Goal: Information Seeking & Learning: Learn about a topic

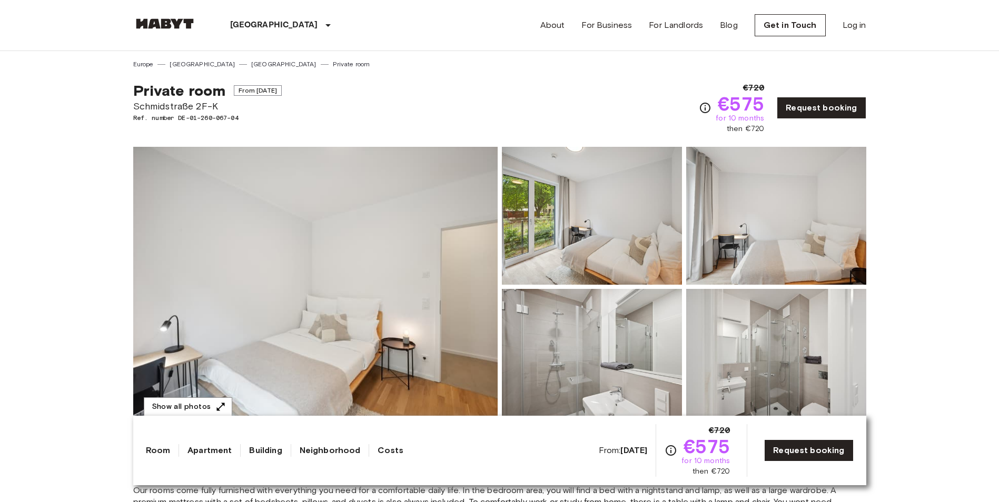
click at [183, 237] on img at bounding box center [315, 287] width 364 height 280
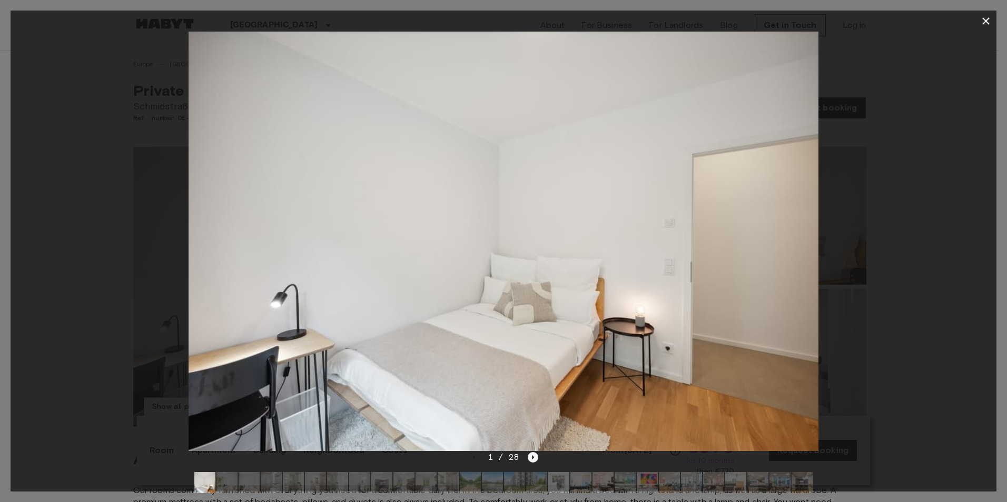
click at [528, 454] on icon "Next image" at bounding box center [532, 457] width 11 height 11
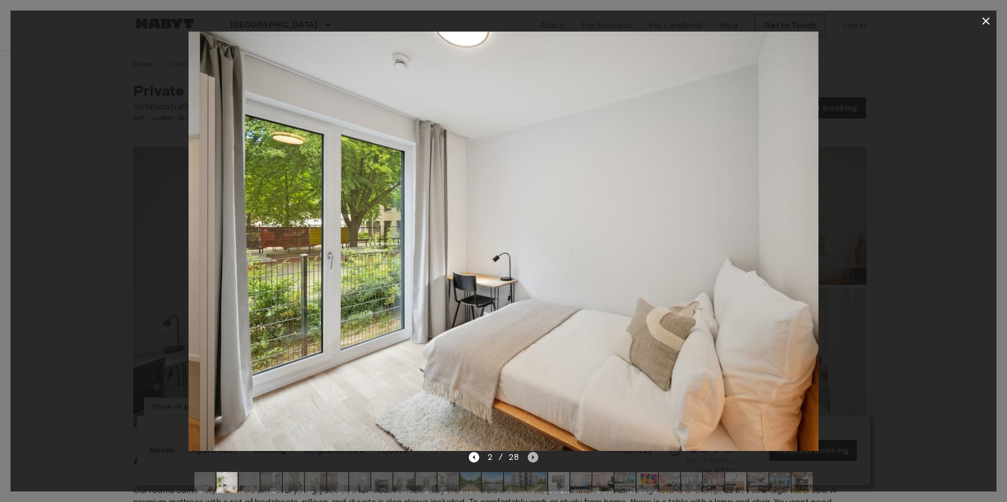
click at [528, 456] on icon "Next image" at bounding box center [532, 457] width 11 height 11
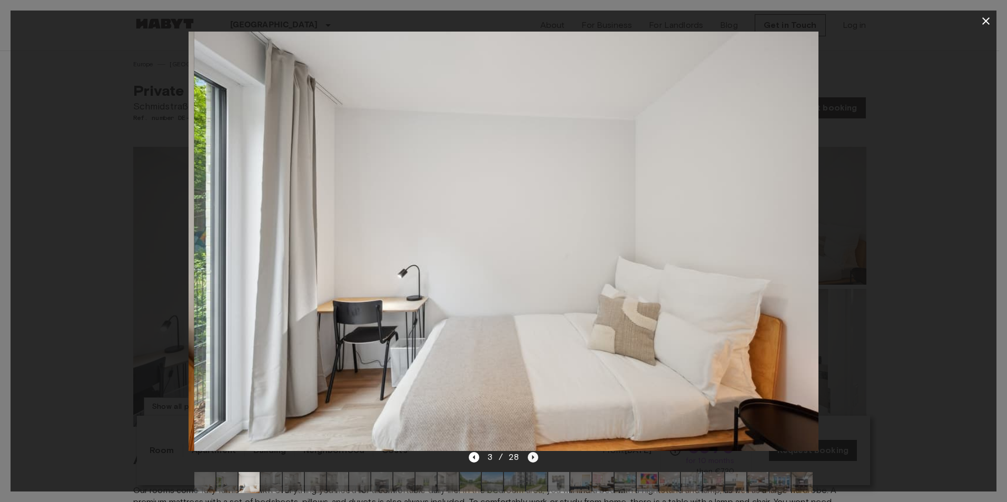
click at [528, 456] on icon "Next image" at bounding box center [532, 457] width 11 height 11
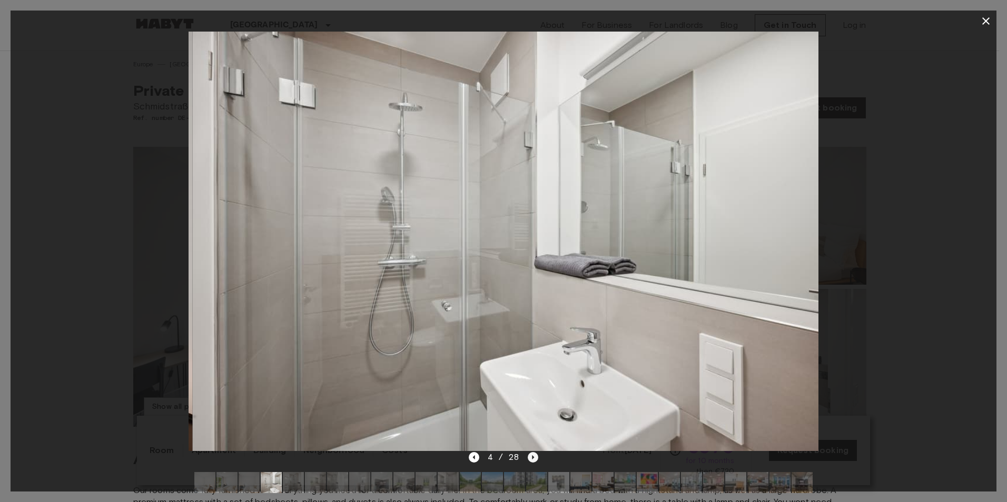
click at [528, 456] on icon "Next image" at bounding box center [532, 457] width 11 height 11
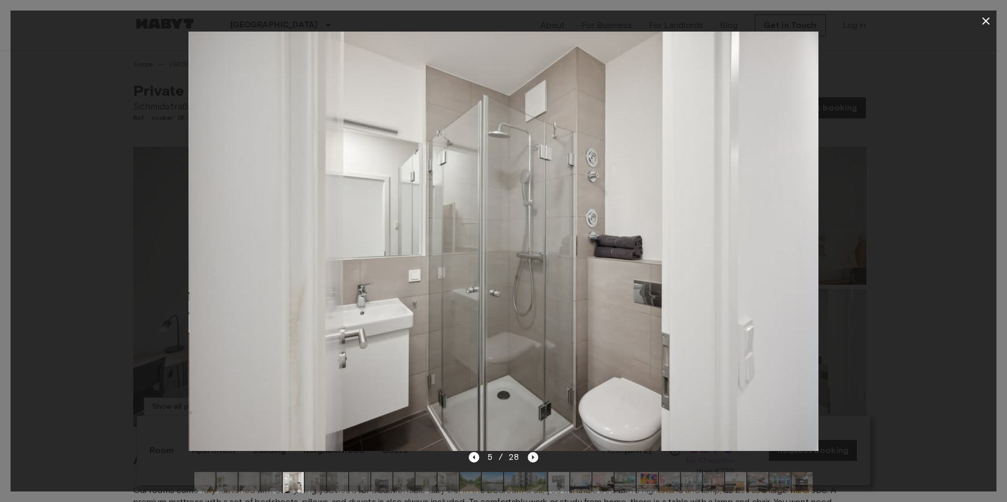
click at [528, 456] on icon "Next image" at bounding box center [532, 457] width 11 height 11
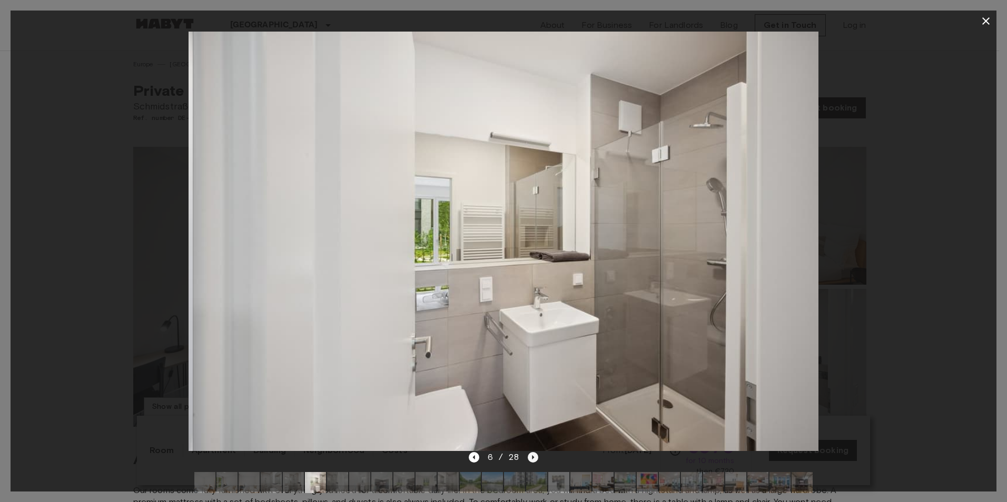
click at [528, 456] on icon "Next image" at bounding box center [532, 457] width 11 height 11
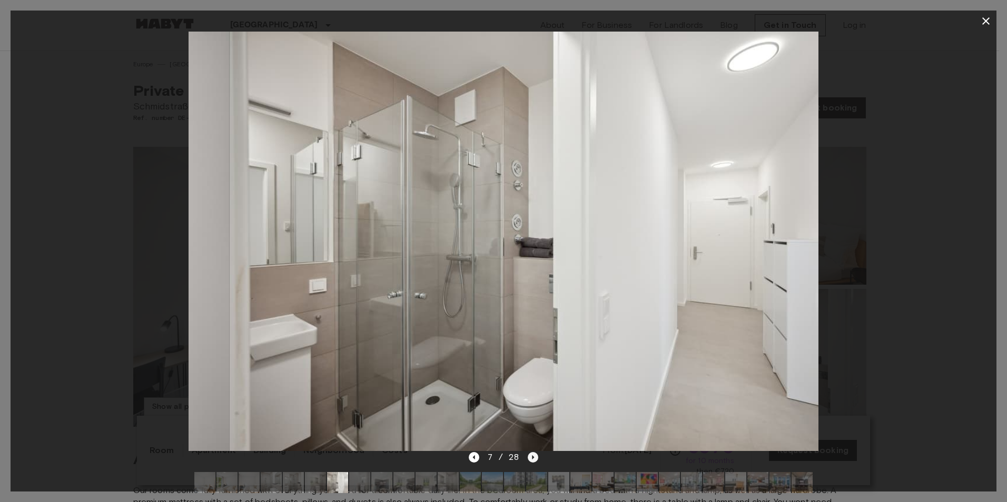
click at [528, 456] on icon "Next image" at bounding box center [532, 457] width 11 height 11
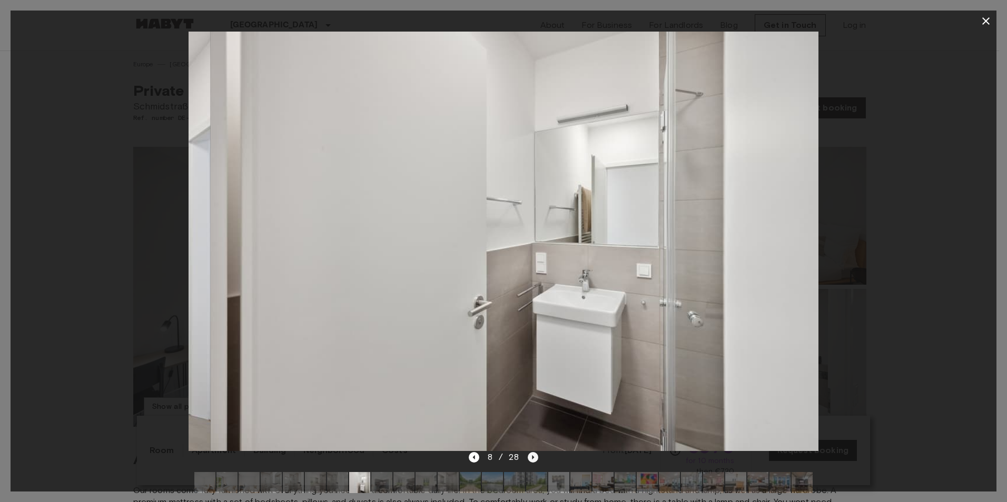
click at [528, 456] on icon "Next image" at bounding box center [532, 457] width 11 height 11
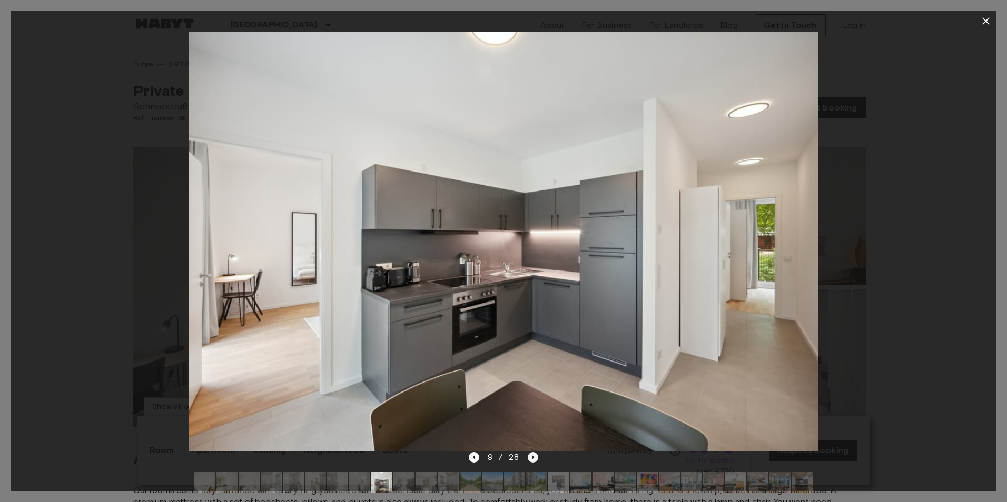
click at [528, 456] on icon "Next image" at bounding box center [532, 457] width 11 height 11
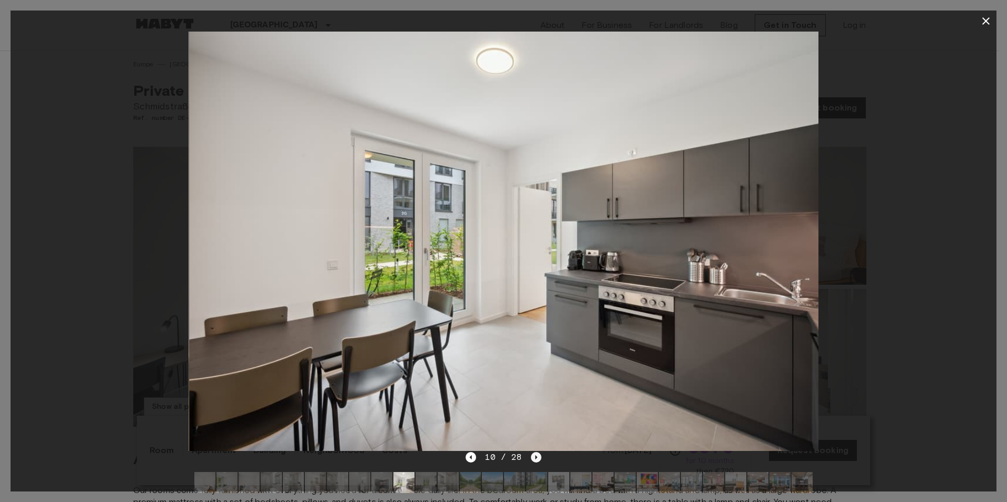
click at [528, 456] on div "10 / 28" at bounding box center [502, 457] width 75 height 13
click at [535, 456] on icon "Next image" at bounding box center [536, 457] width 2 height 4
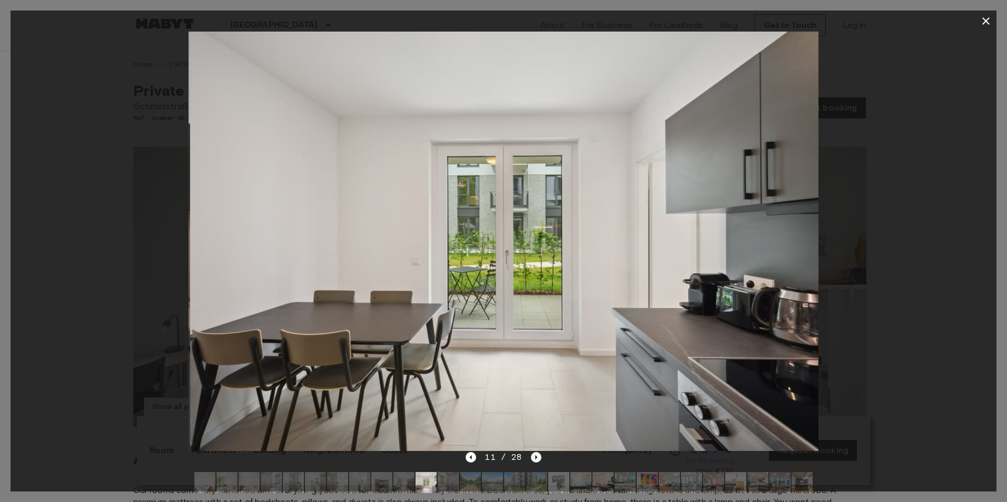
click at [535, 456] on icon "Next image" at bounding box center [536, 457] width 2 height 4
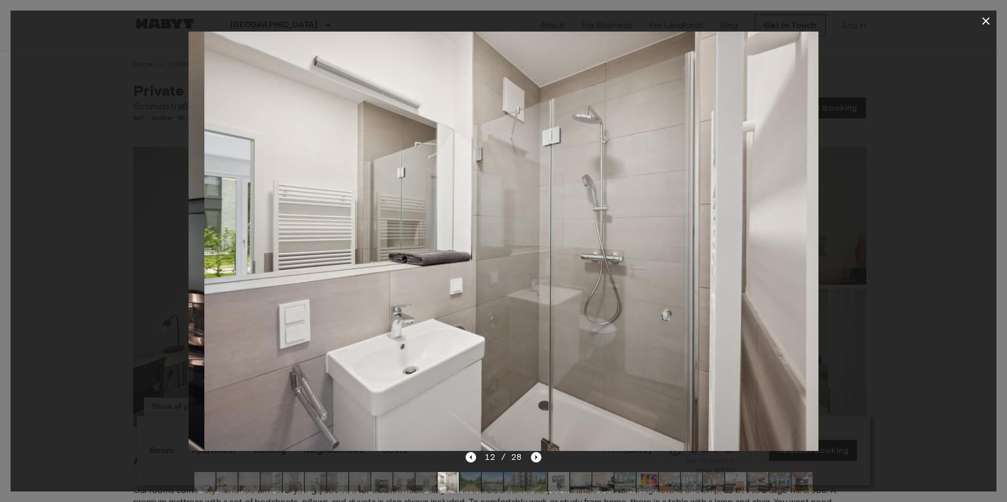
click at [535, 456] on icon "Next image" at bounding box center [536, 457] width 2 height 4
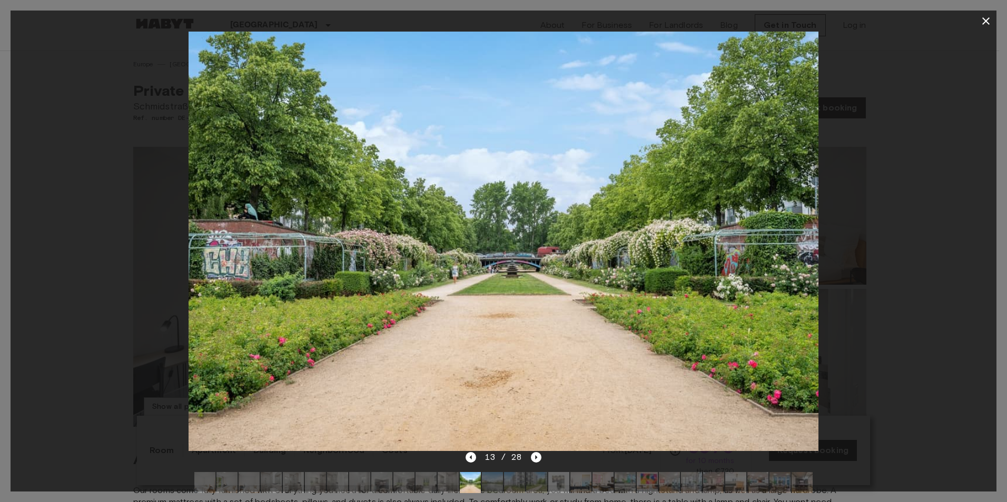
click at [986, 23] on icon "button" at bounding box center [985, 21] width 13 height 13
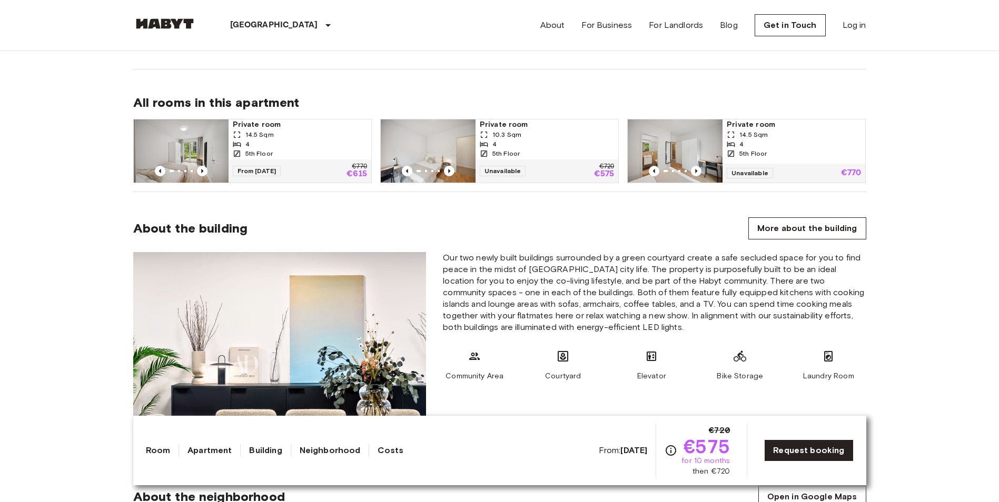
scroll to position [684, 0]
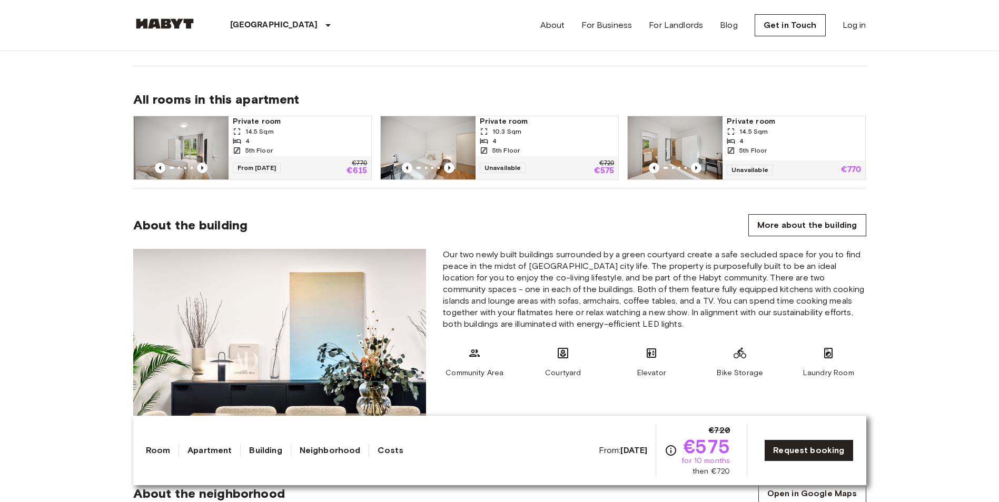
click at [805, 212] on section "About the building More about the building Our two newly built buildings surrou…" at bounding box center [499, 323] width 733 height 268
click at [802, 221] on link "More about the building" at bounding box center [806, 225] width 117 height 22
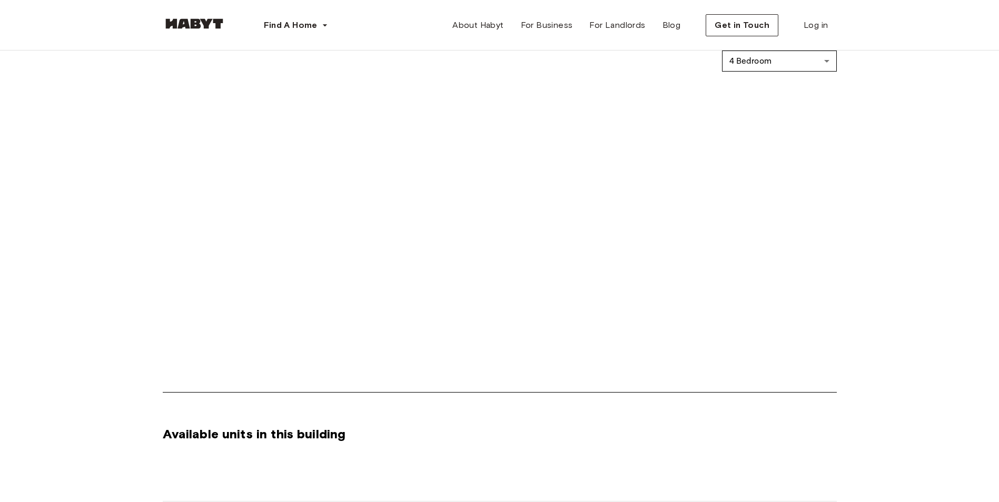
scroll to position [632, 0]
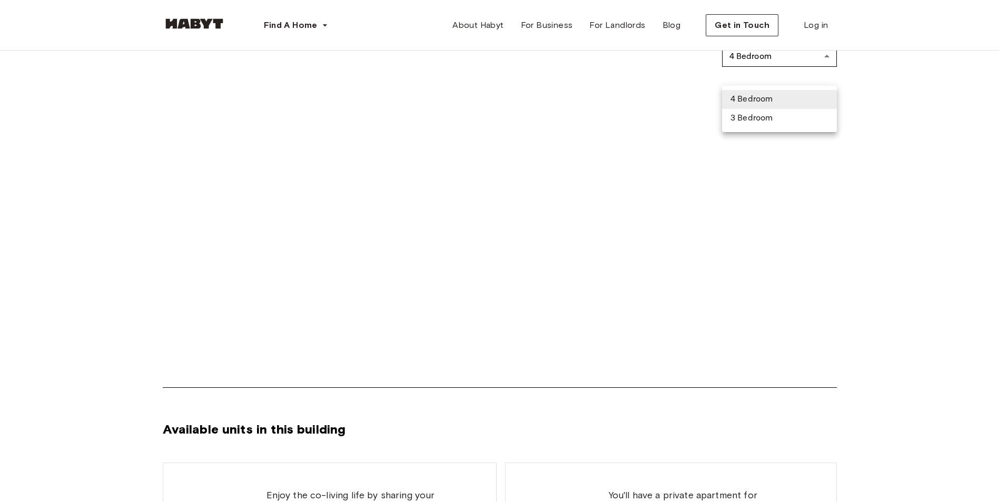
click at [905, 171] on div at bounding box center [503, 251] width 1007 height 502
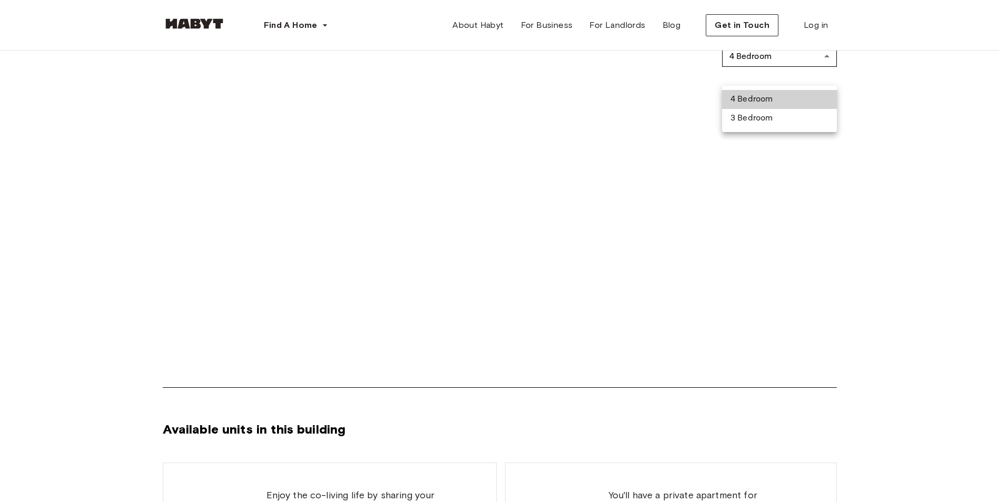
click at [755, 117] on Bedroom "3 Bedroom" at bounding box center [779, 118] width 115 height 19
type input "**********"
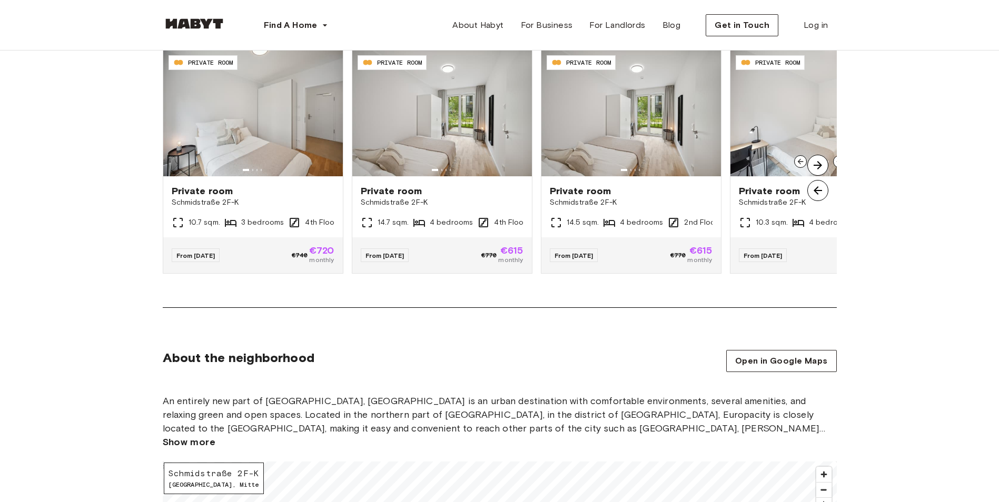
scroll to position [1158, 0]
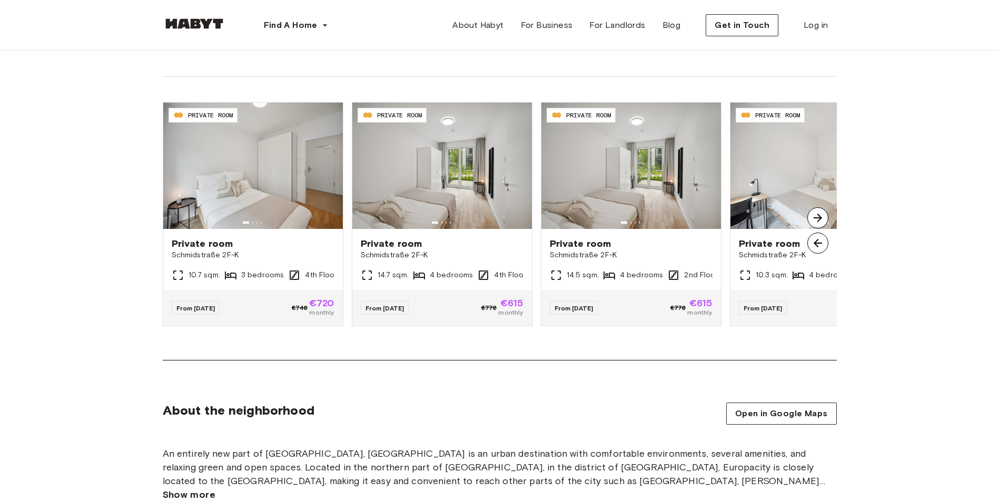
click at [818, 228] on img at bounding box center [817, 217] width 21 height 21
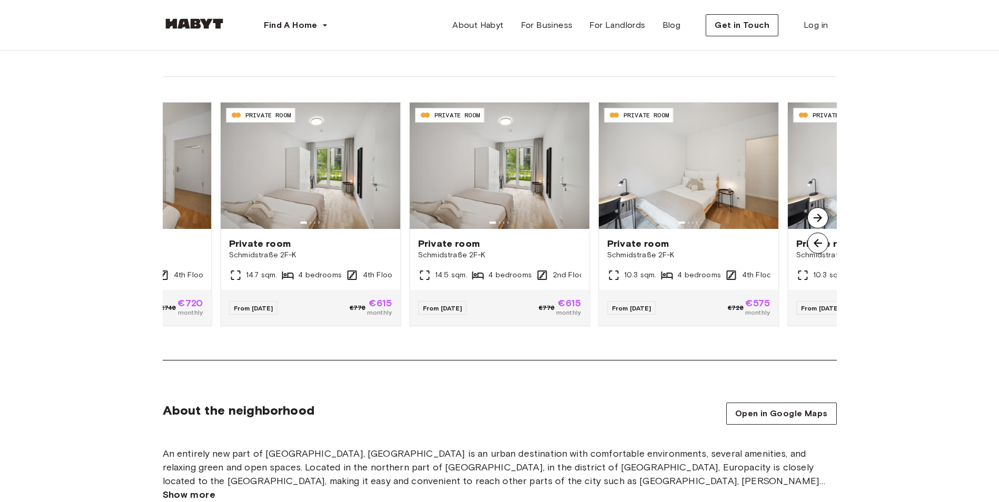
click at [818, 228] on img at bounding box center [817, 217] width 21 height 21
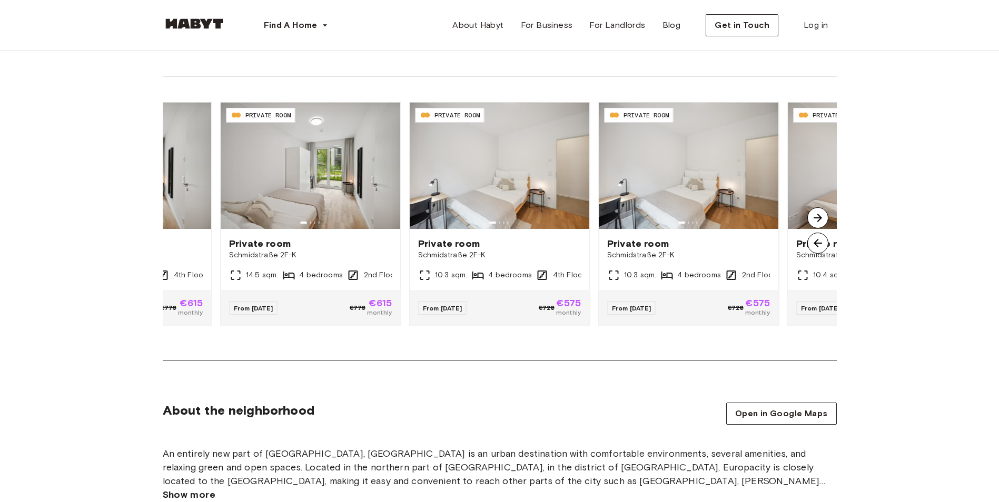
click at [818, 228] on img at bounding box center [817, 217] width 21 height 21
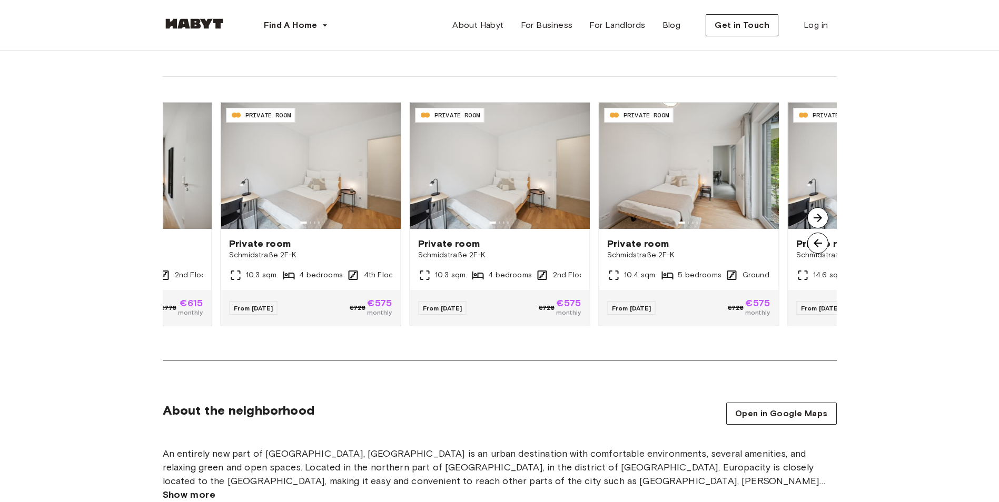
click at [818, 228] on img at bounding box center [817, 217] width 21 height 21
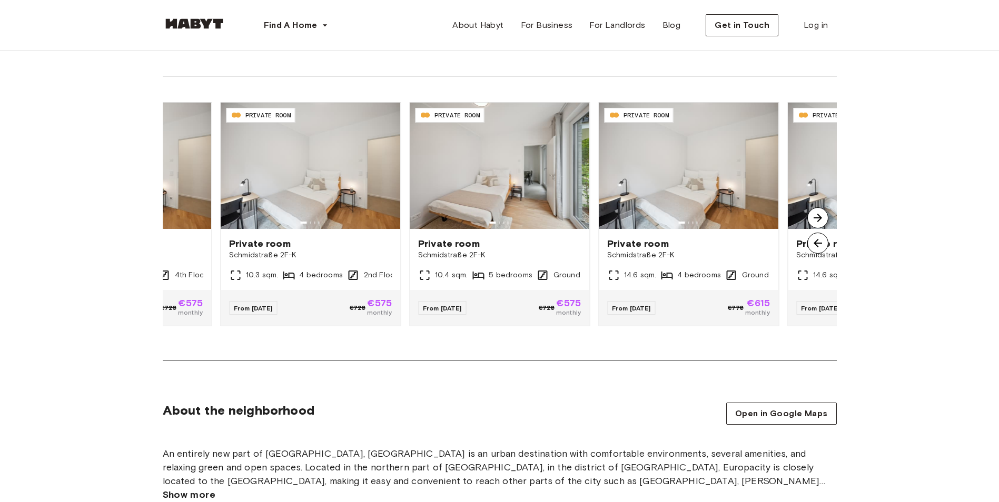
click at [818, 228] on img at bounding box center [817, 217] width 21 height 21
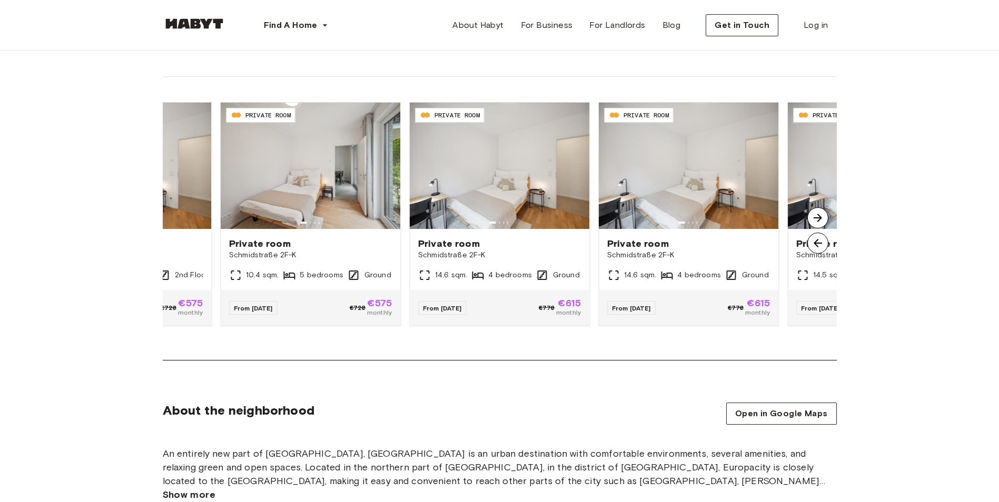
click at [813, 228] on img at bounding box center [817, 217] width 21 height 21
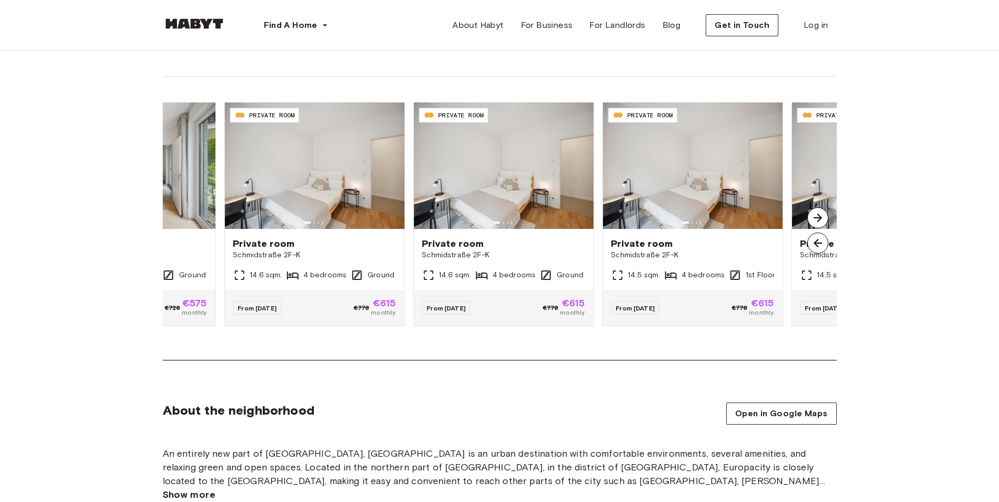
click at [813, 228] on img at bounding box center [817, 217] width 21 height 21
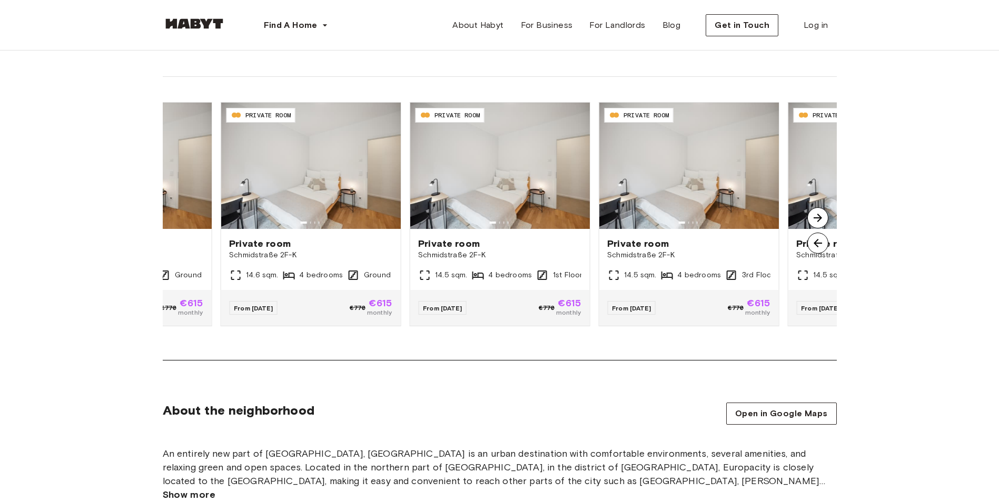
click at [814, 228] on img at bounding box center [817, 217] width 21 height 21
click at [818, 228] on img at bounding box center [817, 217] width 21 height 21
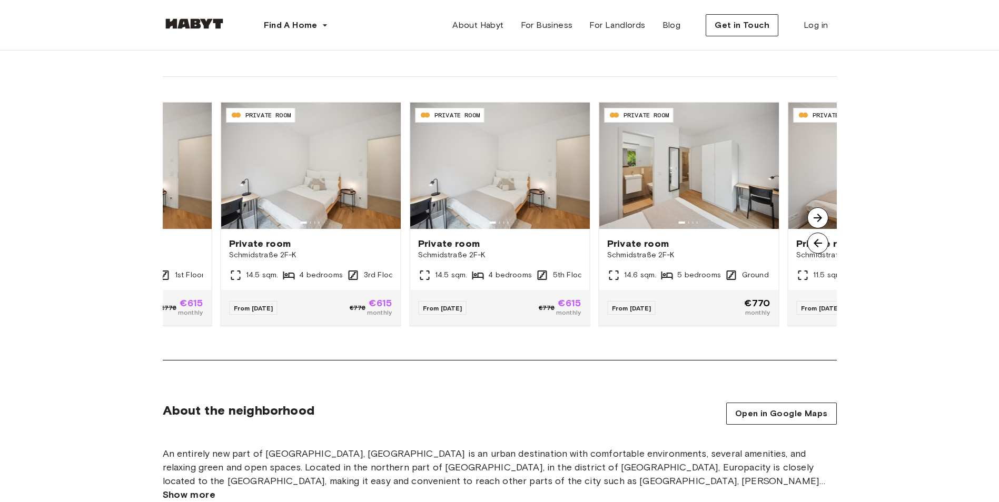
click at [809, 228] on img at bounding box center [817, 217] width 21 height 21
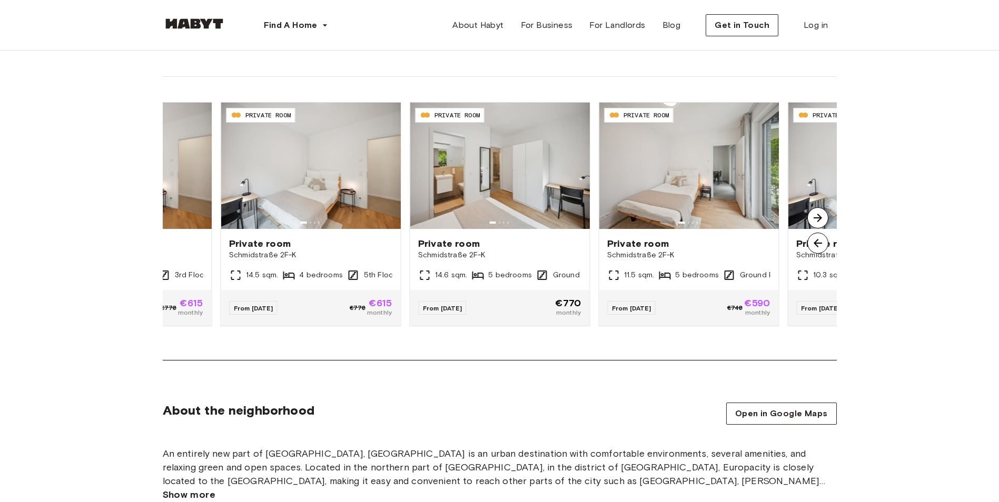
click at [812, 228] on img at bounding box center [817, 217] width 21 height 21
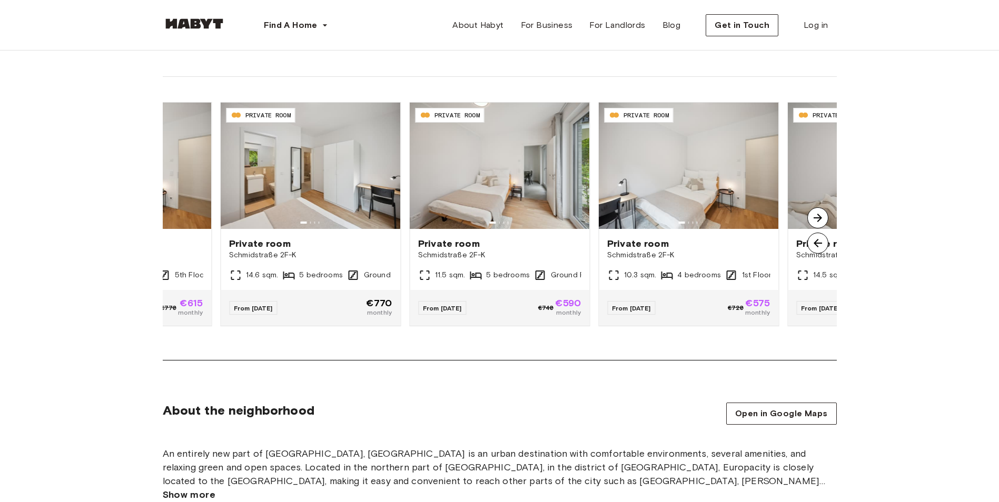
click at [817, 228] on img at bounding box center [817, 217] width 21 height 21
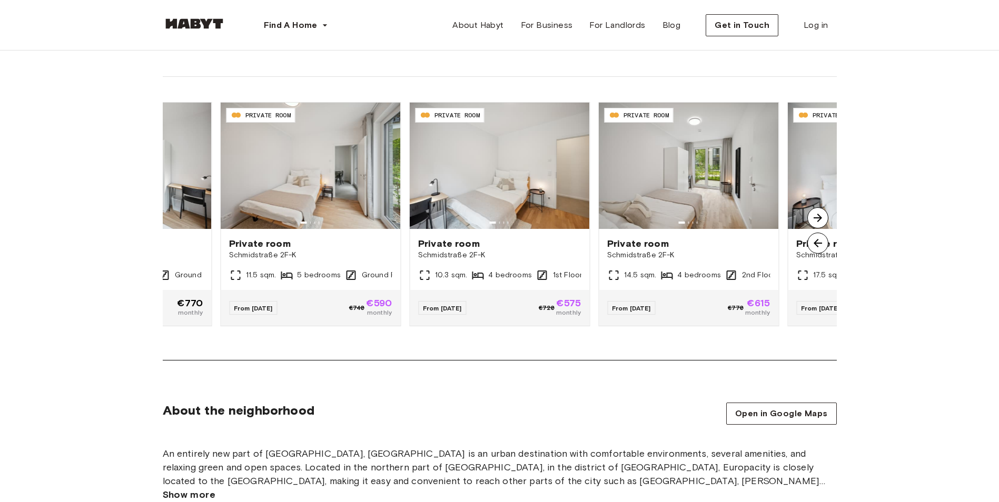
click at [816, 228] on img at bounding box center [817, 217] width 21 height 21
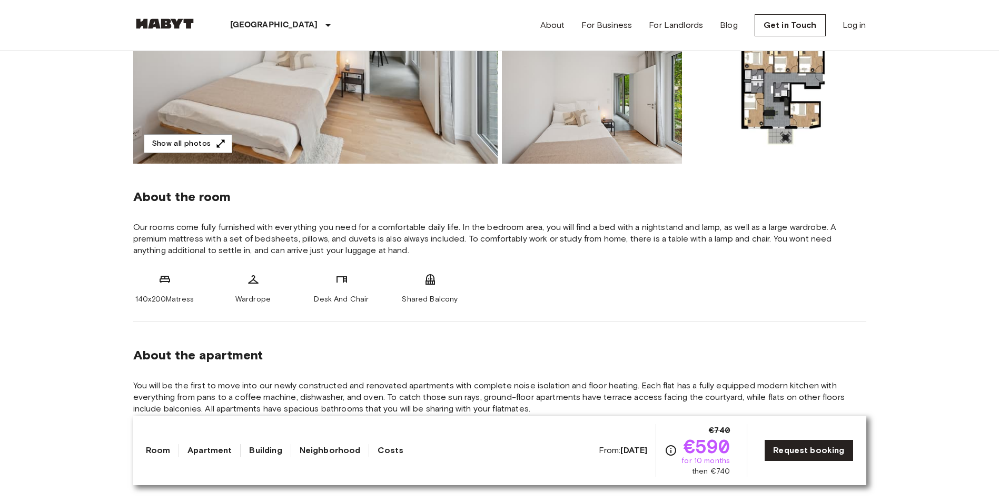
scroll to position [53, 0]
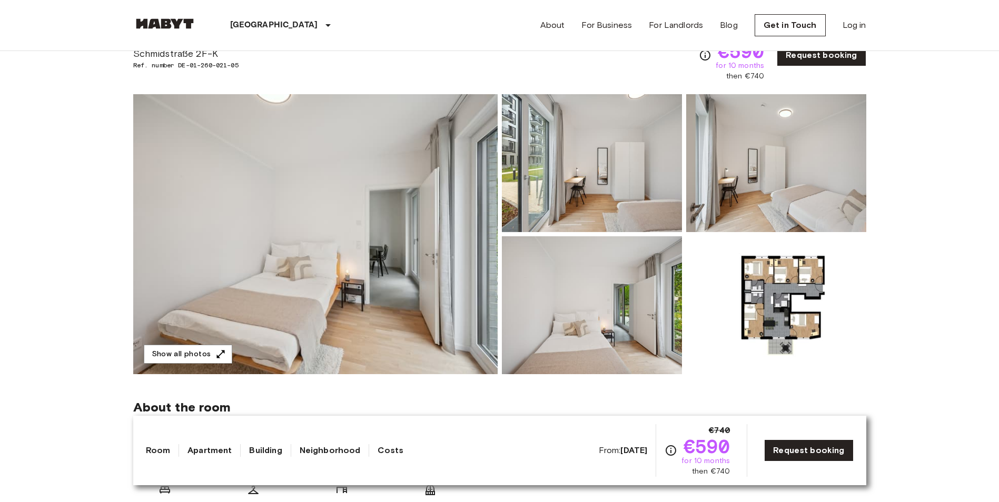
click at [832, 282] on img at bounding box center [776, 305] width 180 height 138
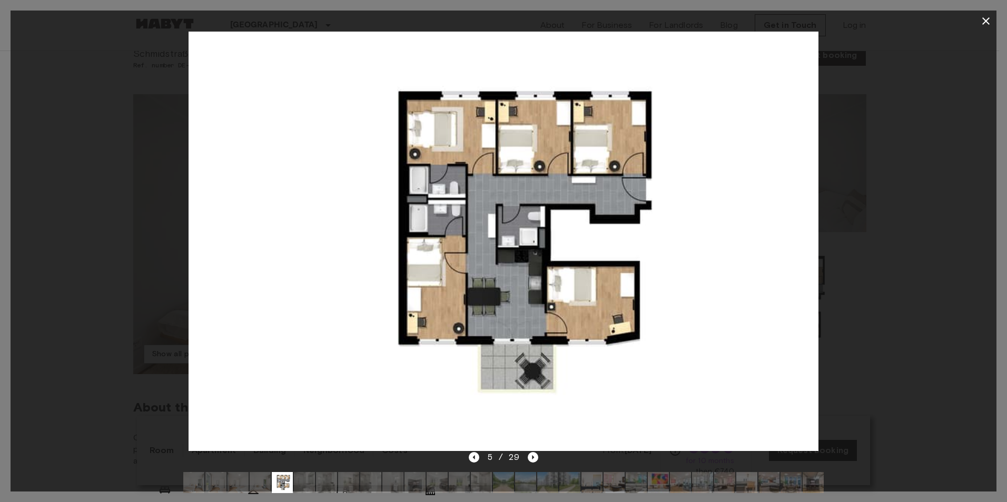
click at [983, 19] on icon "button" at bounding box center [985, 20] width 7 height 7
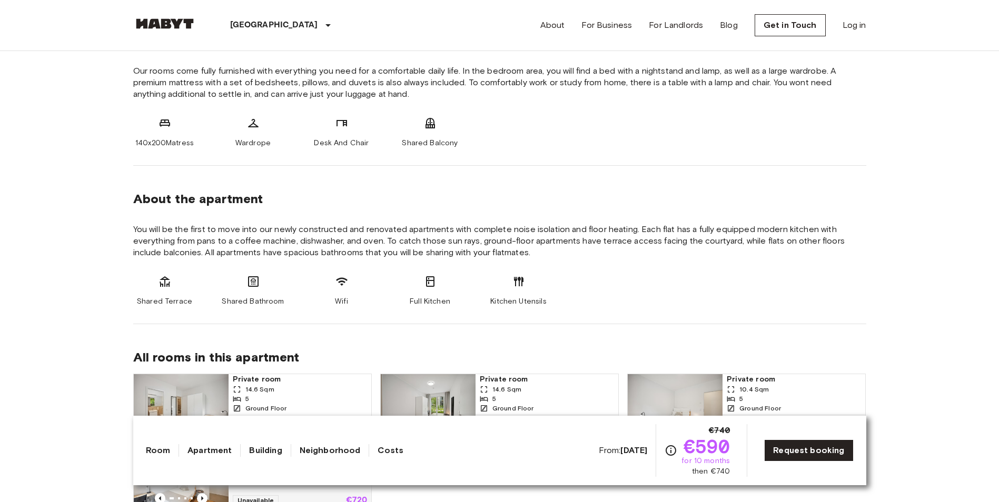
scroll to position [474, 0]
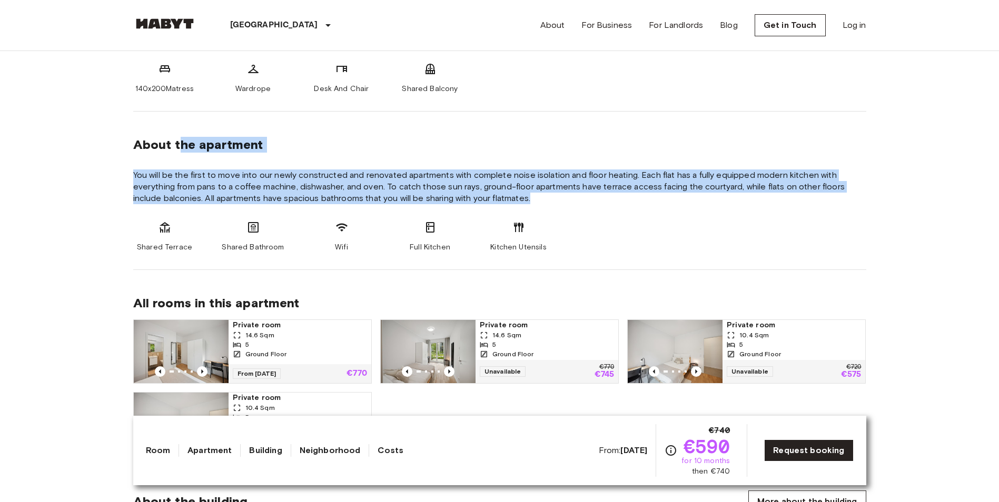
drag, startPoint x: 178, startPoint y: 157, endPoint x: 817, endPoint y: 200, distance: 640.0
click at [817, 200] on section "About the apartment You will be the first to move into our newly constructed an…" at bounding box center [499, 191] width 733 height 158
click at [817, 200] on span "You will be the first to move into our newly constructed and renovated apartmen…" at bounding box center [499, 187] width 733 height 35
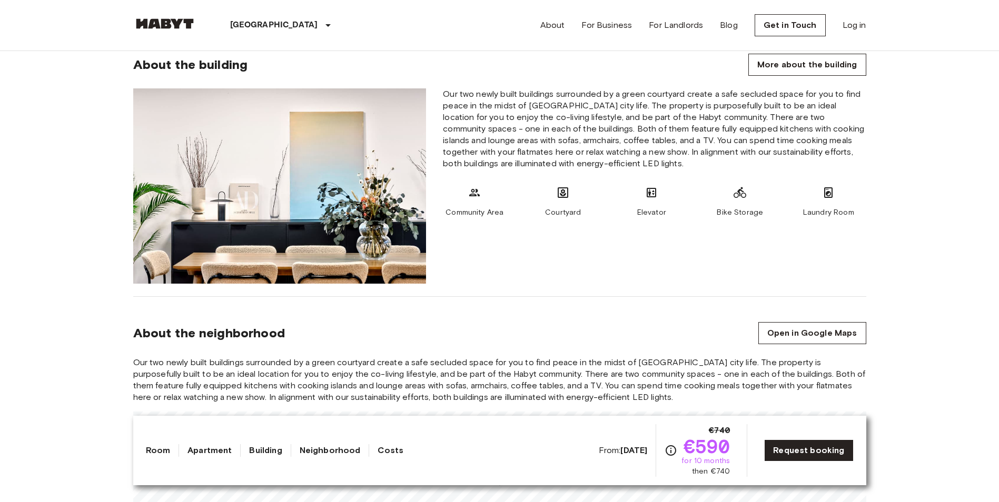
scroll to position [895, 0]
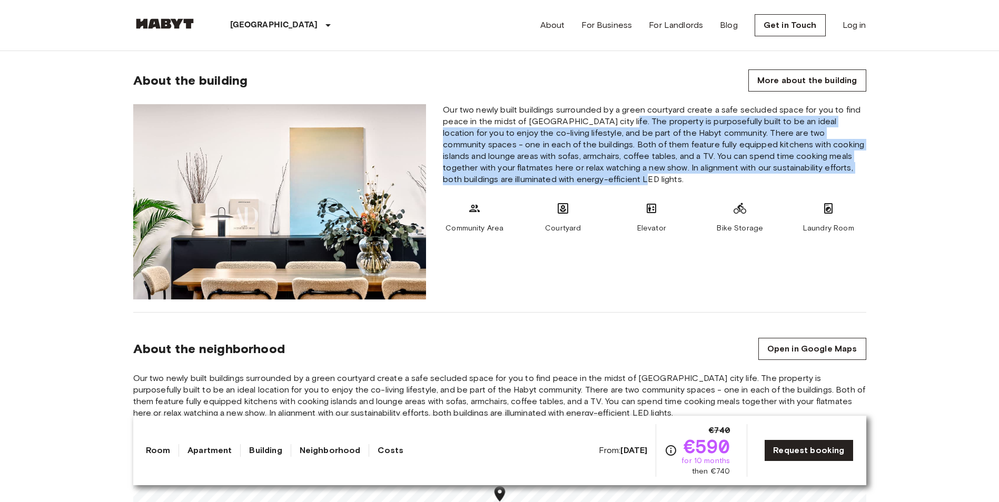
drag, startPoint x: 615, startPoint y: 116, endPoint x: 656, endPoint y: 178, distance: 75.2
click at [656, 178] on span "Our two newly built buildings surrounded by a green courtyard create a safe sec…" at bounding box center [654, 144] width 423 height 81
drag, startPoint x: 656, startPoint y: 178, endPoint x: 785, endPoint y: 148, distance: 132.0
click at [785, 148] on span "Our two newly built buildings surrounded by a green courtyard create a safe sec…" at bounding box center [654, 144] width 423 height 81
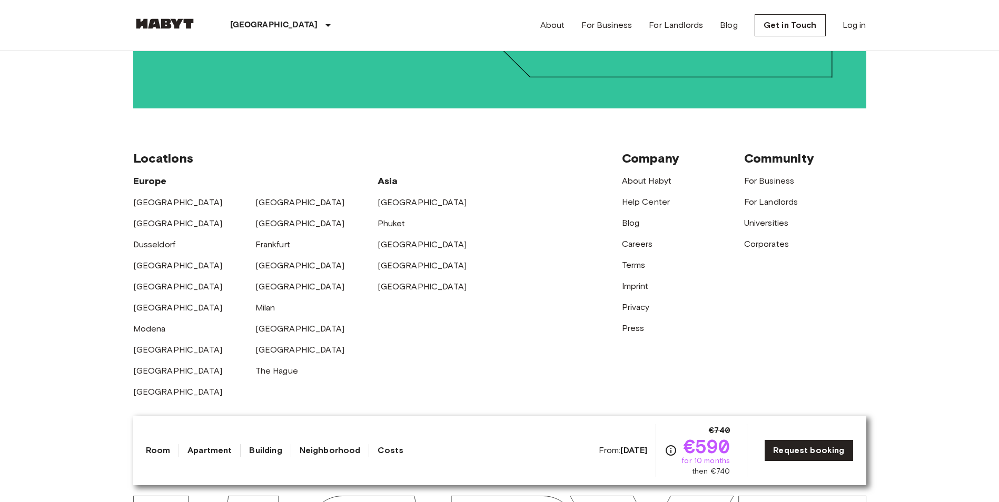
scroll to position [2781, 0]
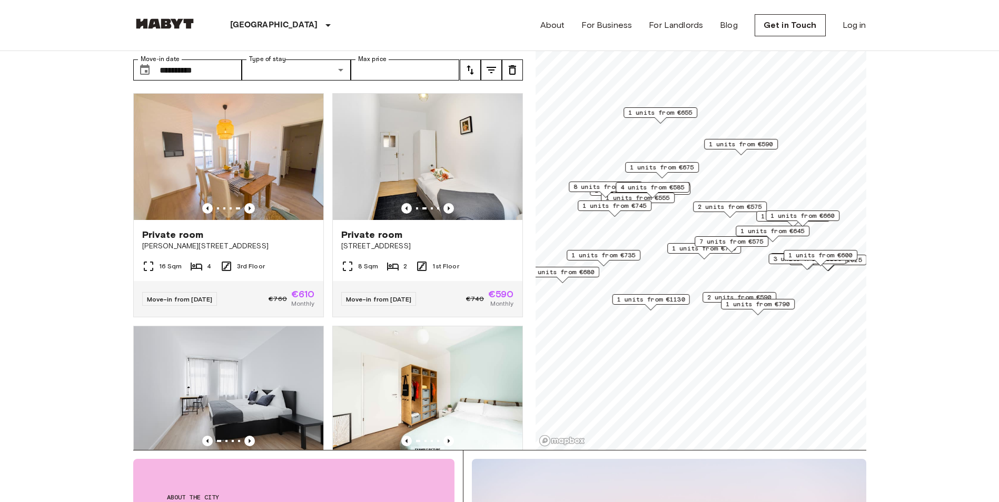
scroll to position [1709, 0]
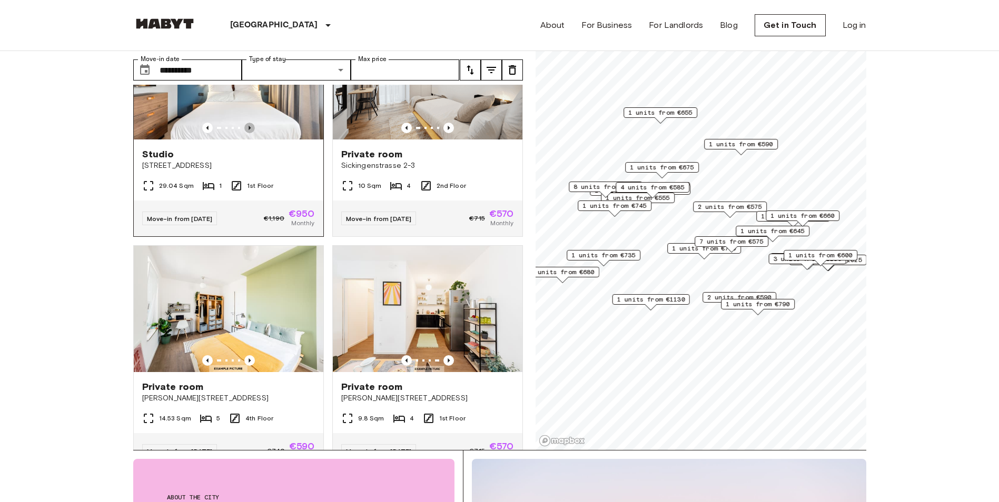
click at [245, 133] on icon "Previous image" at bounding box center [249, 128] width 11 height 11
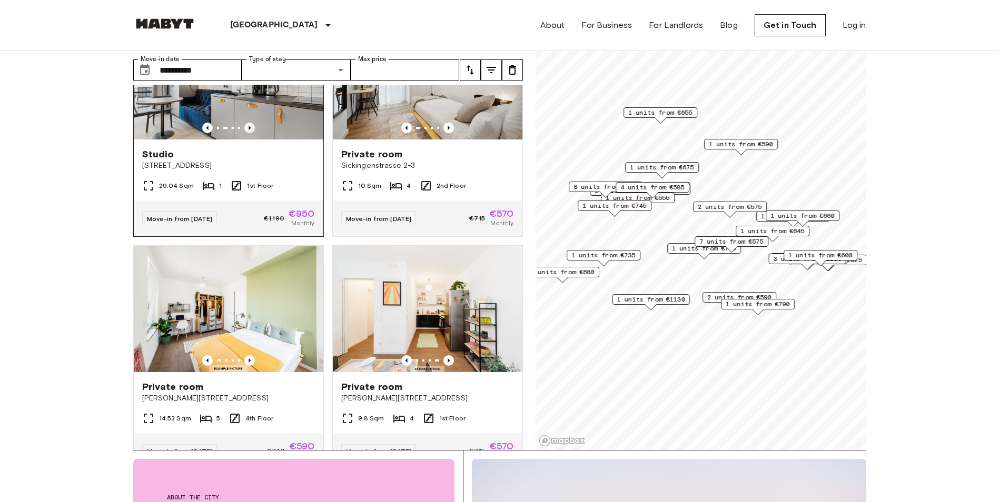
click at [246, 133] on icon "Previous image" at bounding box center [249, 128] width 11 height 11
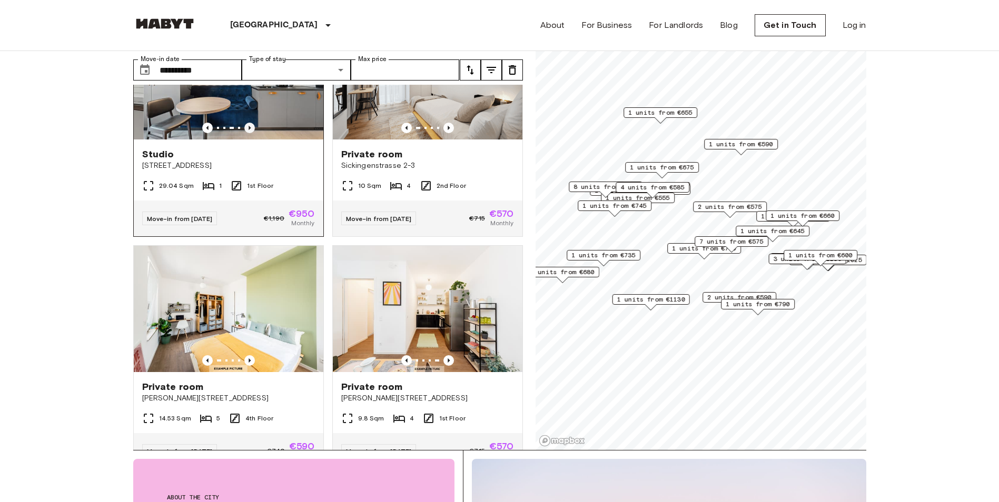
click at [246, 133] on icon "Previous image" at bounding box center [249, 128] width 11 height 11
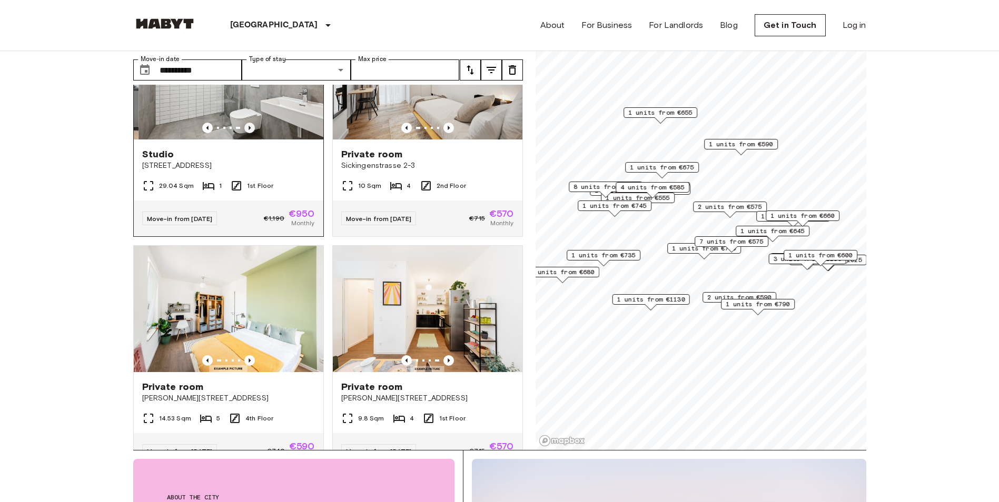
click at [246, 133] on icon "Previous image" at bounding box center [249, 128] width 11 height 11
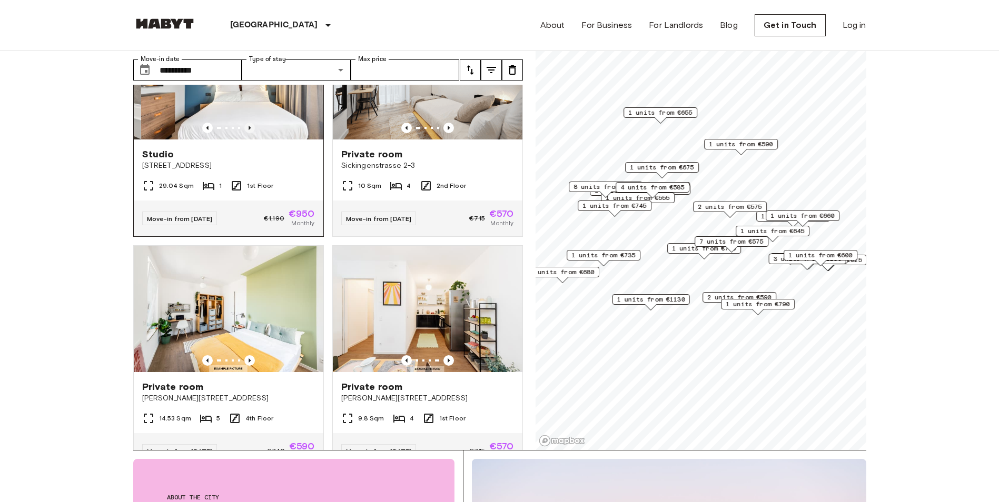
click at [246, 133] on icon "Previous image" at bounding box center [249, 128] width 11 height 11
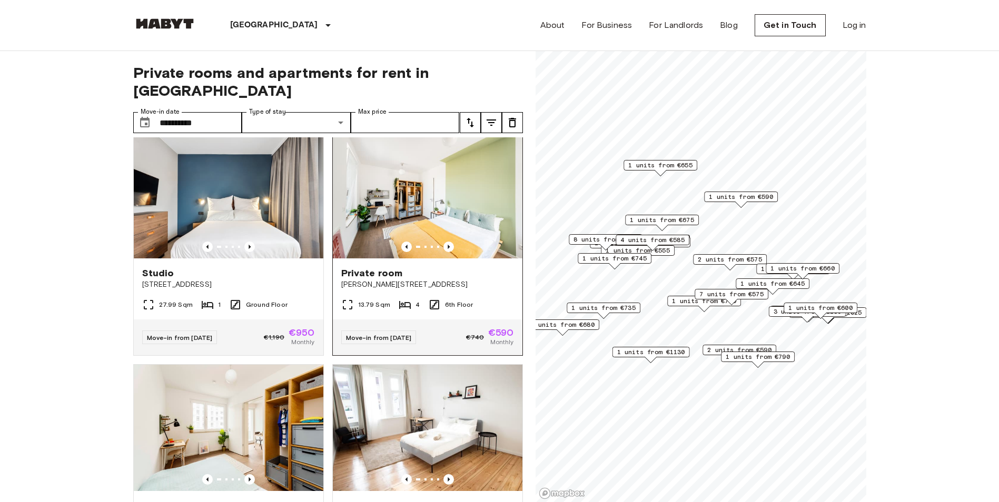
scroll to position [4457, 0]
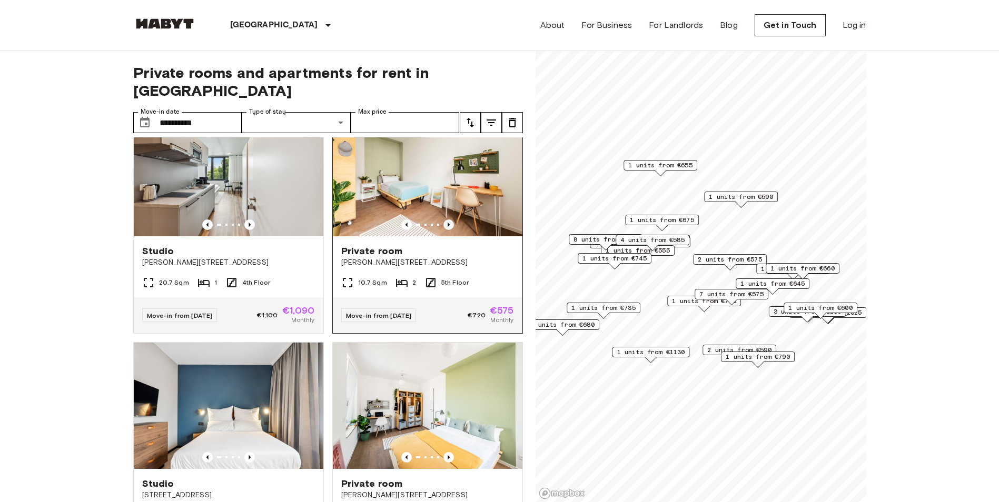
click at [443, 230] on icon "Previous image" at bounding box center [448, 225] width 11 height 11
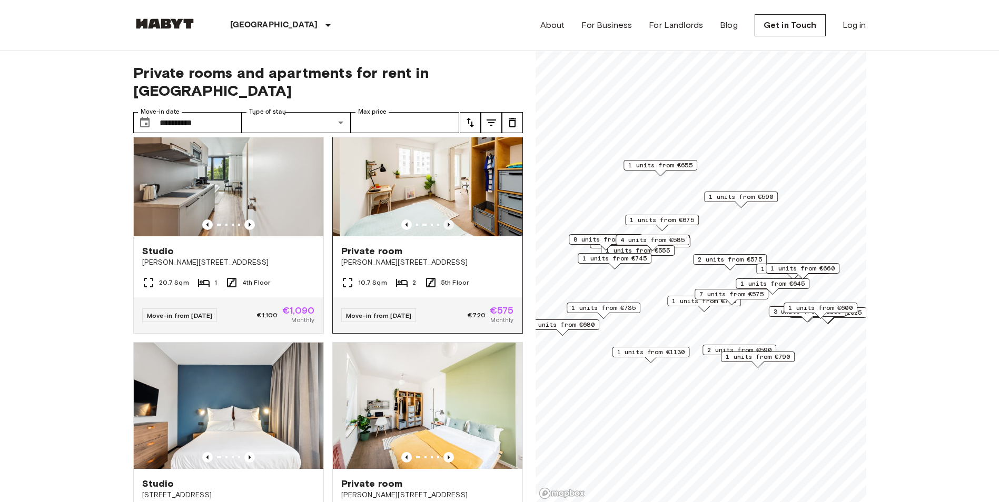
click at [443, 230] on icon "Previous image" at bounding box center [448, 225] width 11 height 11
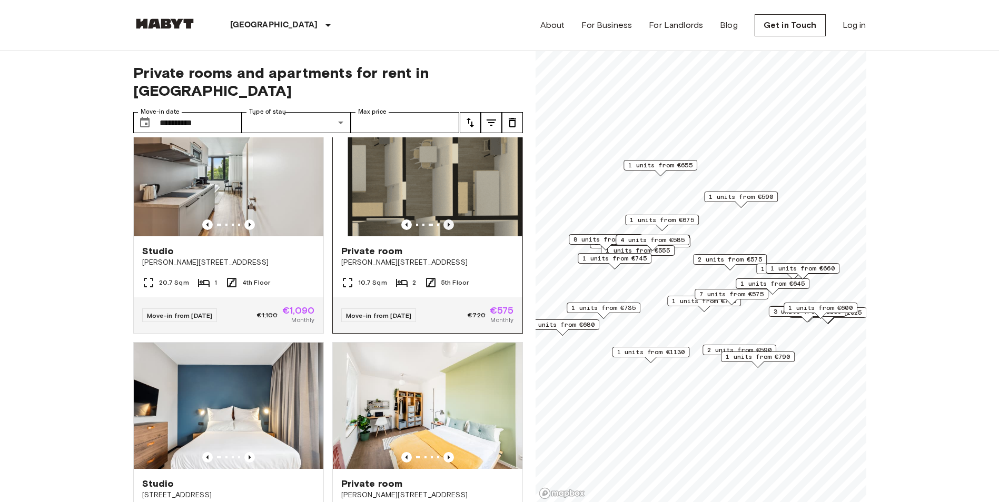
click at [443, 230] on icon "Previous image" at bounding box center [448, 225] width 11 height 11
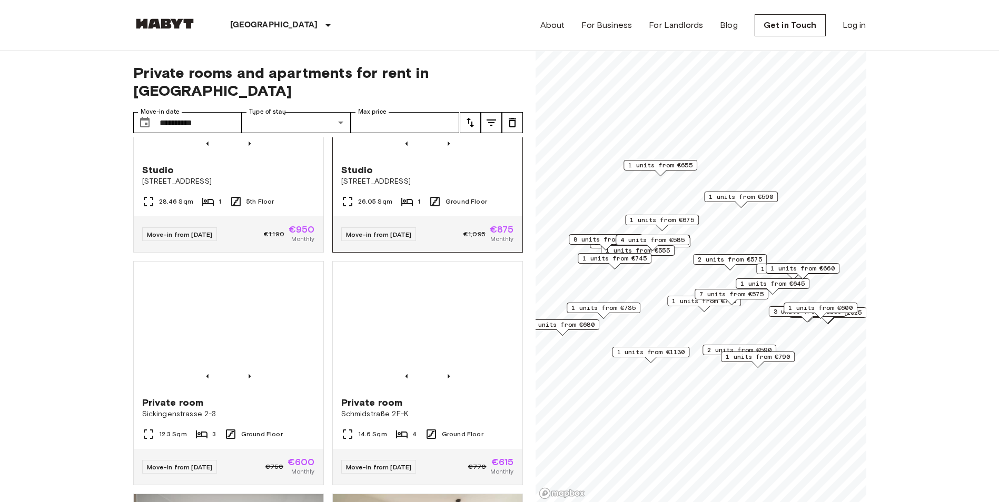
scroll to position [7311, 0]
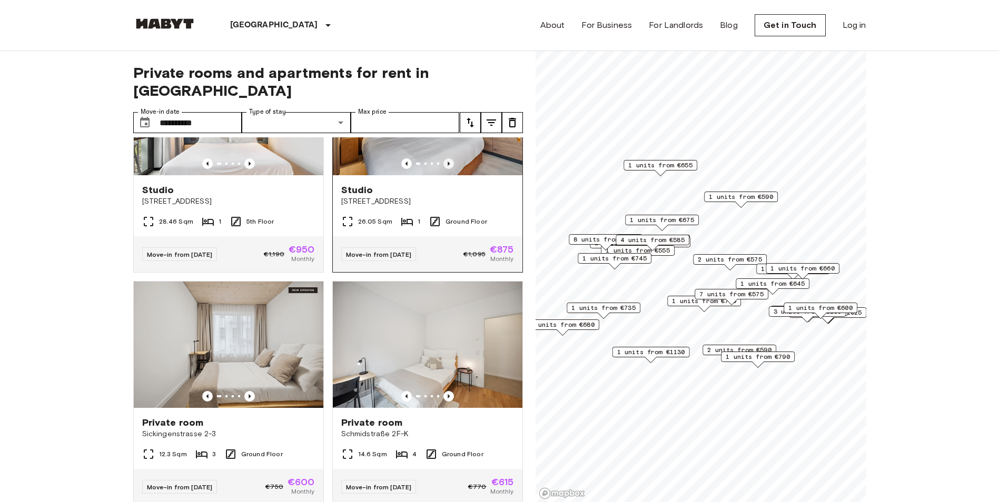
click at [443, 169] on icon "Previous image" at bounding box center [448, 163] width 11 height 11
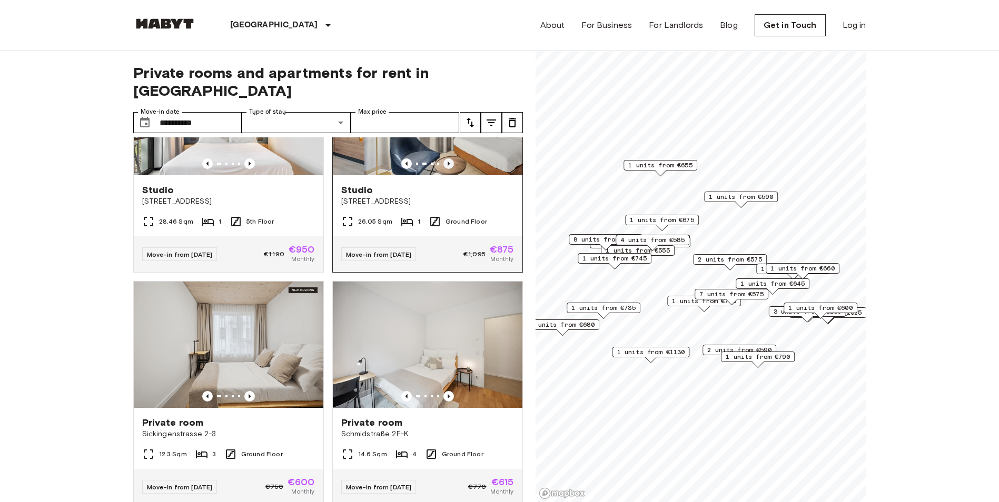
click at [443, 169] on icon "Previous image" at bounding box center [448, 163] width 11 height 11
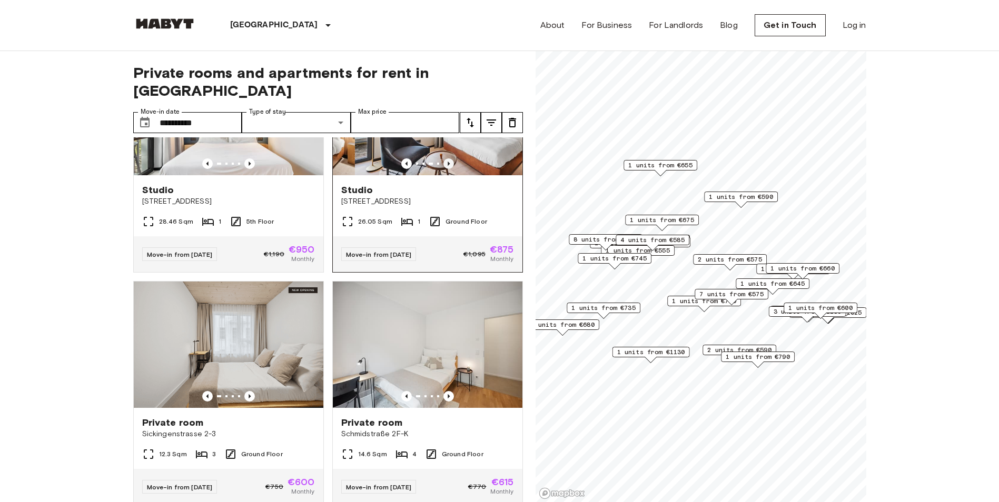
click at [443, 169] on icon "Previous image" at bounding box center [448, 163] width 11 height 11
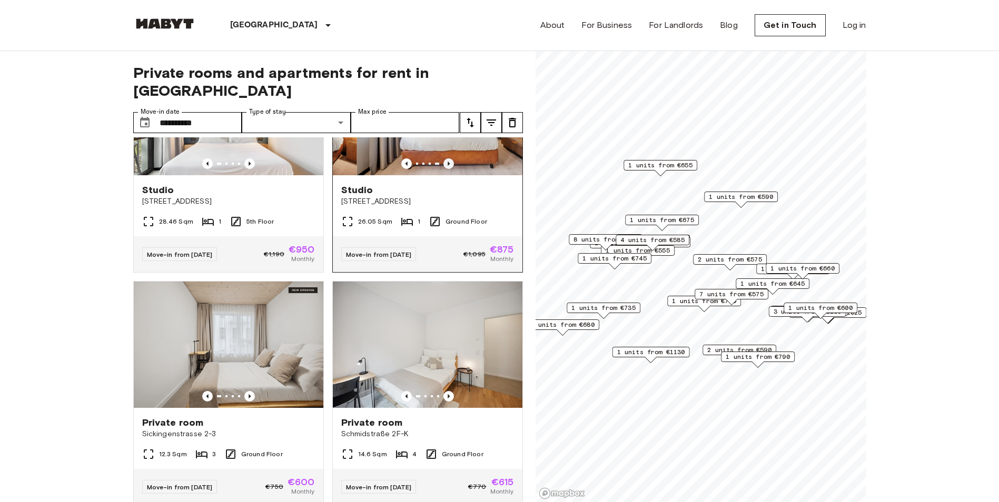
click at [443, 169] on icon "Previous image" at bounding box center [448, 163] width 11 height 11
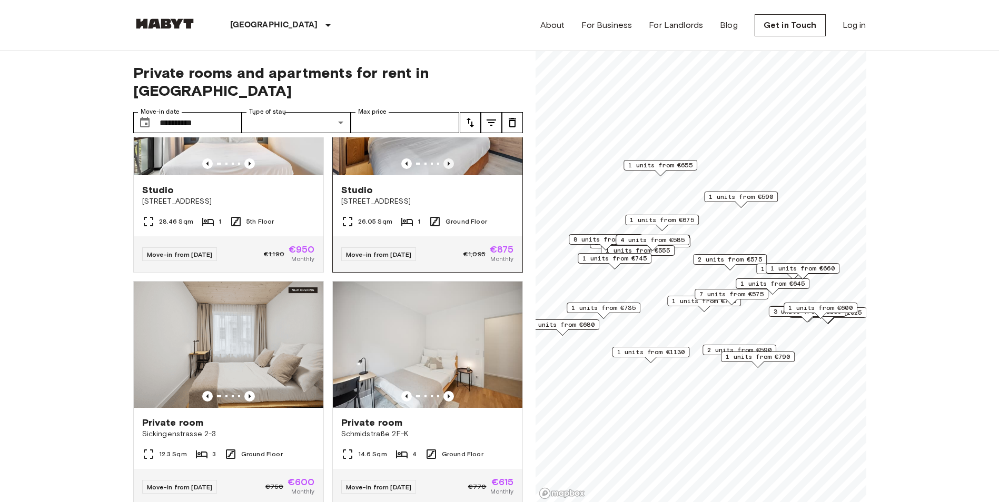
click at [443, 169] on icon "Previous image" at bounding box center [448, 163] width 11 height 11
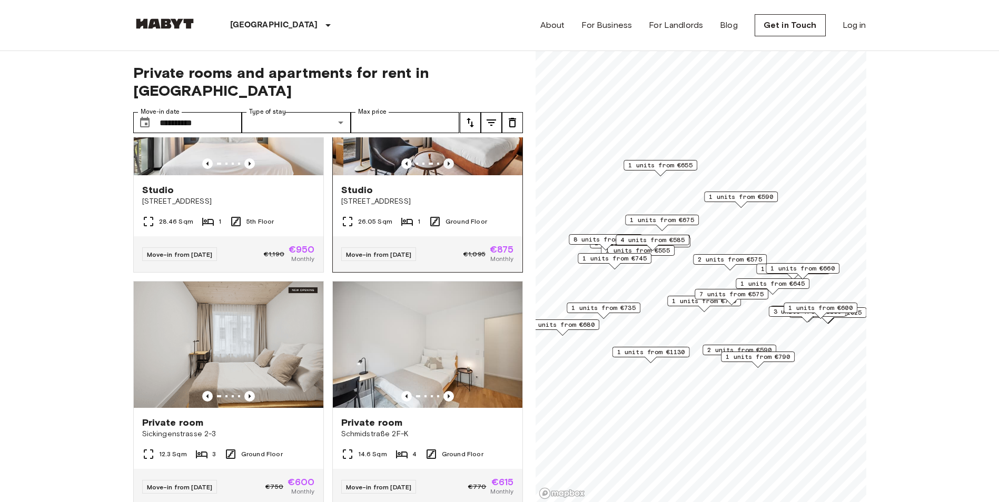
click at [443, 169] on icon "Previous image" at bounding box center [448, 163] width 11 height 11
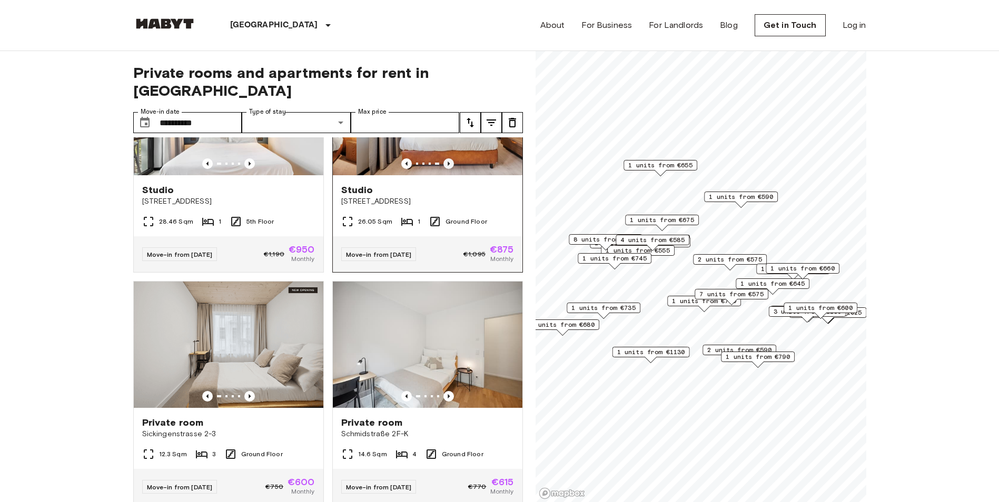
click at [443, 169] on icon "Previous image" at bounding box center [448, 163] width 11 height 11
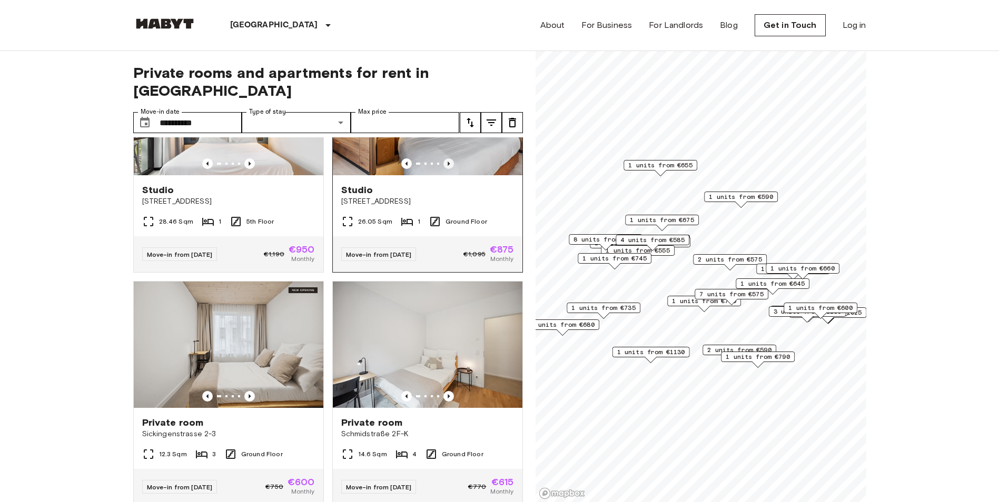
click at [443, 169] on icon "Previous image" at bounding box center [448, 163] width 11 height 11
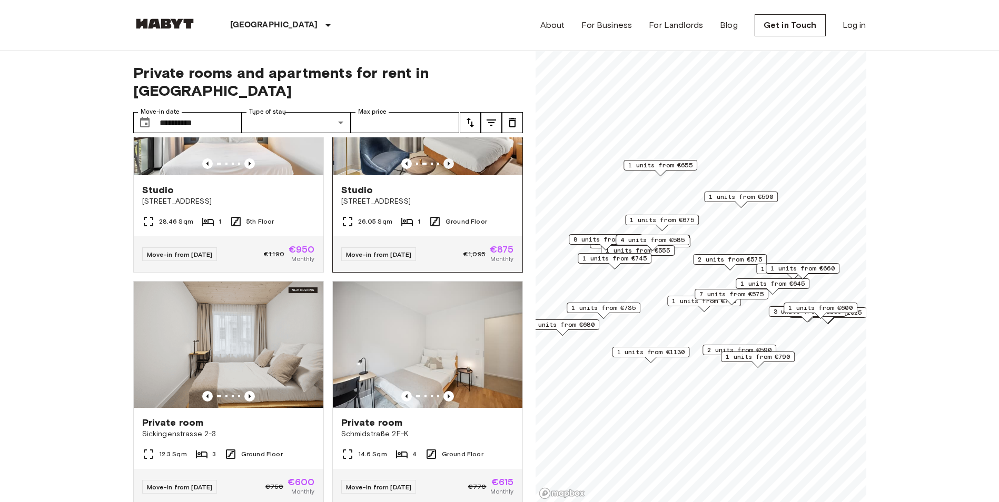
click at [443, 169] on icon "Previous image" at bounding box center [448, 163] width 11 height 11
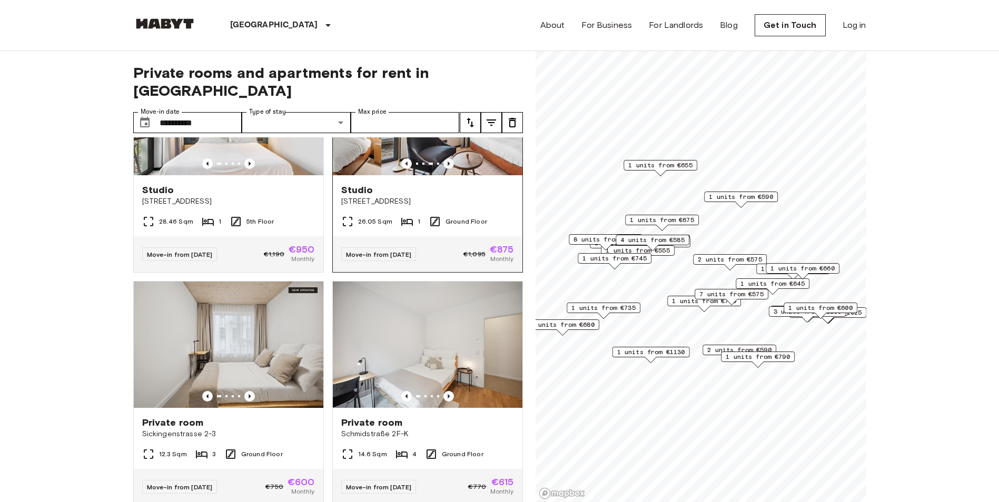
click at [443, 169] on icon "Previous image" at bounding box center [448, 163] width 11 height 11
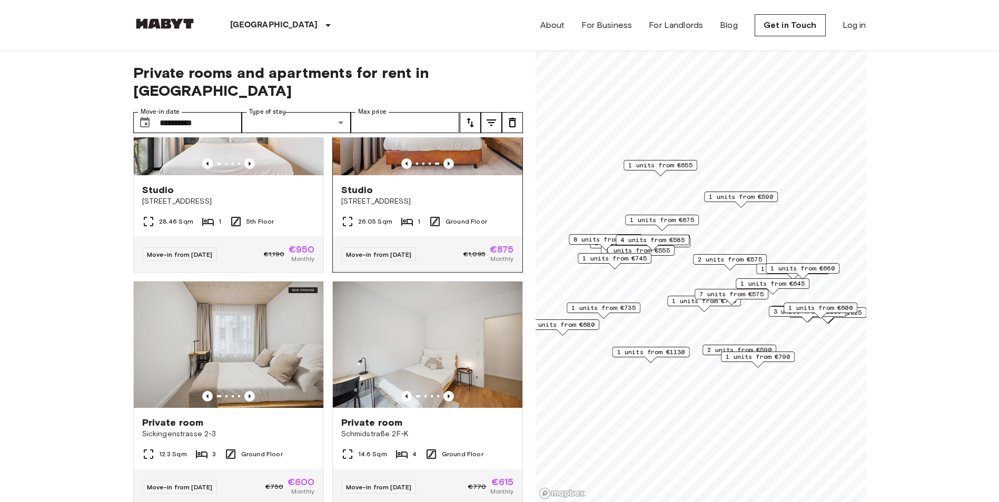
click at [443, 169] on icon "Previous image" at bounding box center [448, 163] width 11 height 11
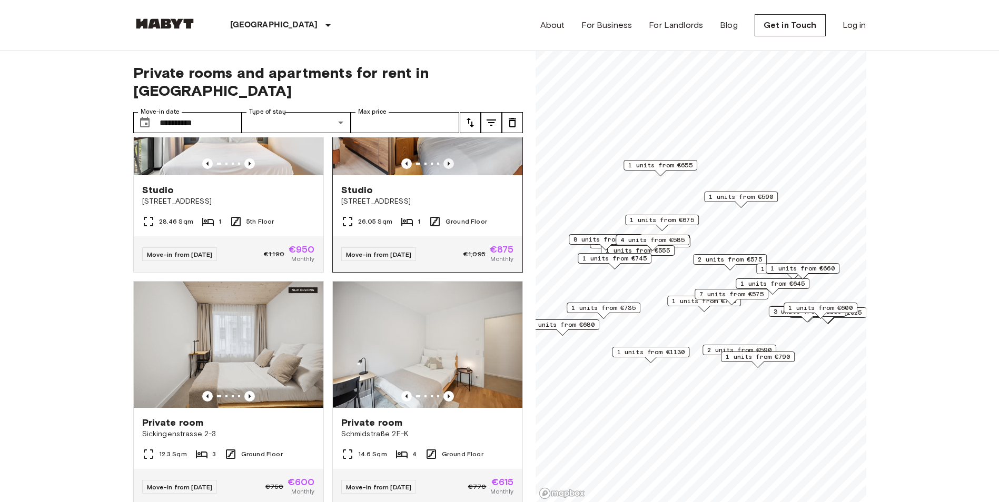
click at [443, 169] on icon "Previous image" at bounding box center [448, 163] width 11 height 11
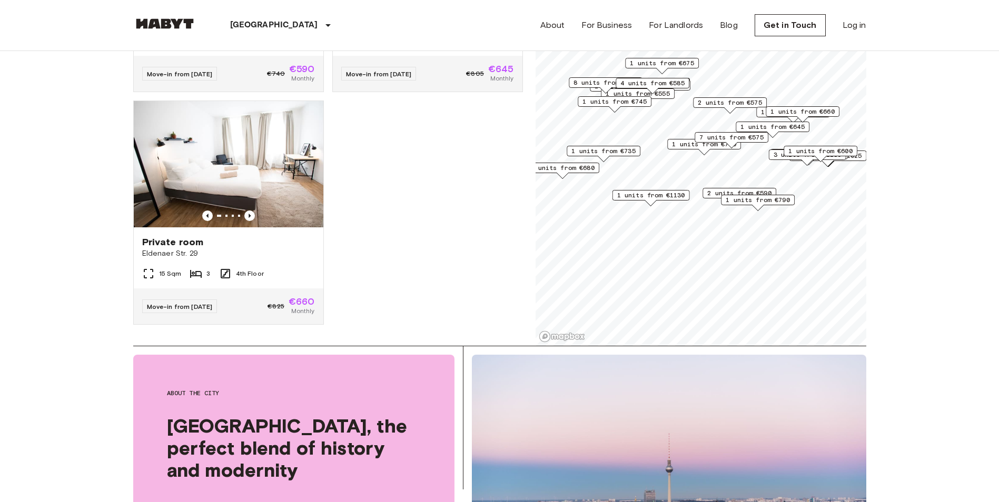
scroll to position [158, 0]
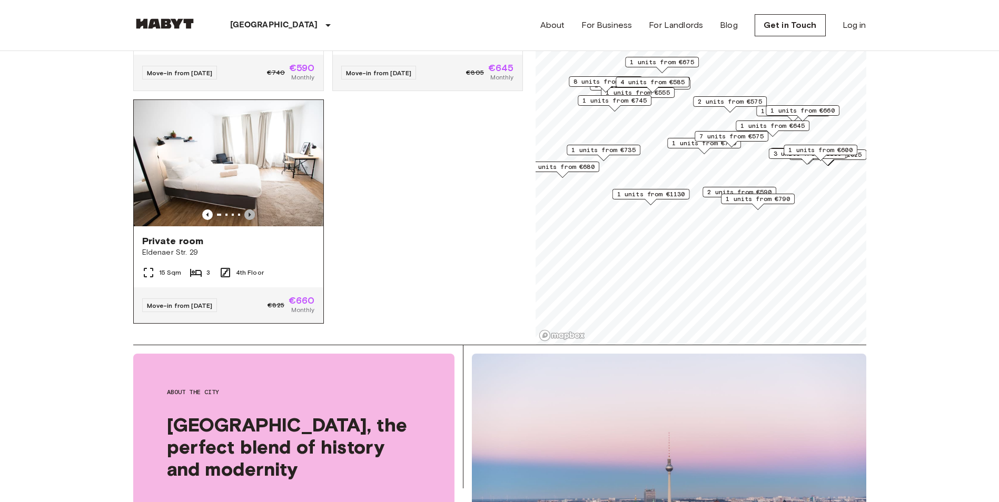
click at [246, 210] on icon "Previous image" at bounding box center [249, 215] width 11 height 11
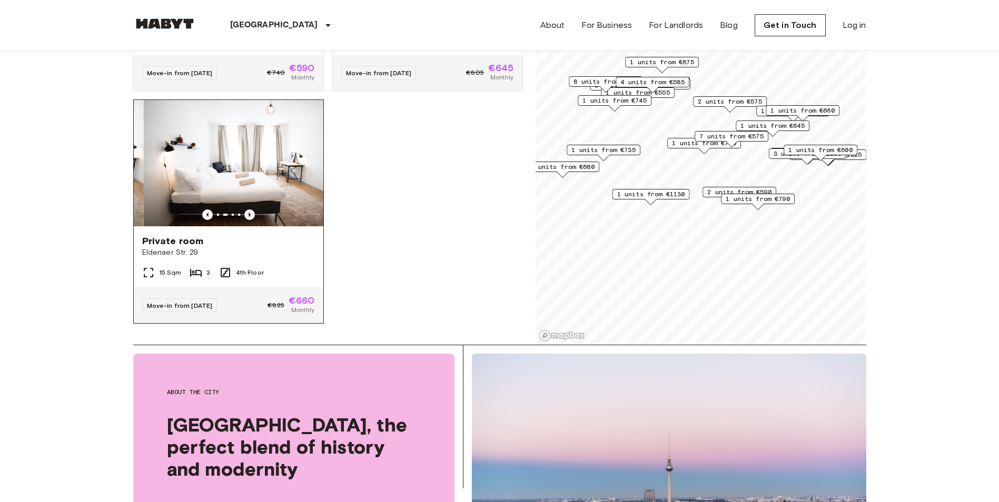
click at [246, 210] on icon "Previous image" at bounding box center [249, 215] width 11 height 11
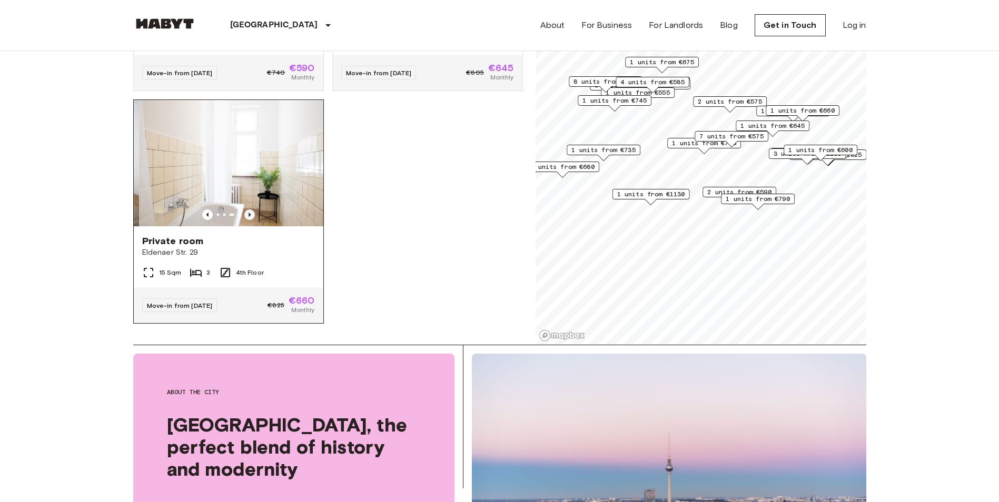
click at [246, 210] on icon "Previous image" at bounding box center [249, 215] width 11 height 11
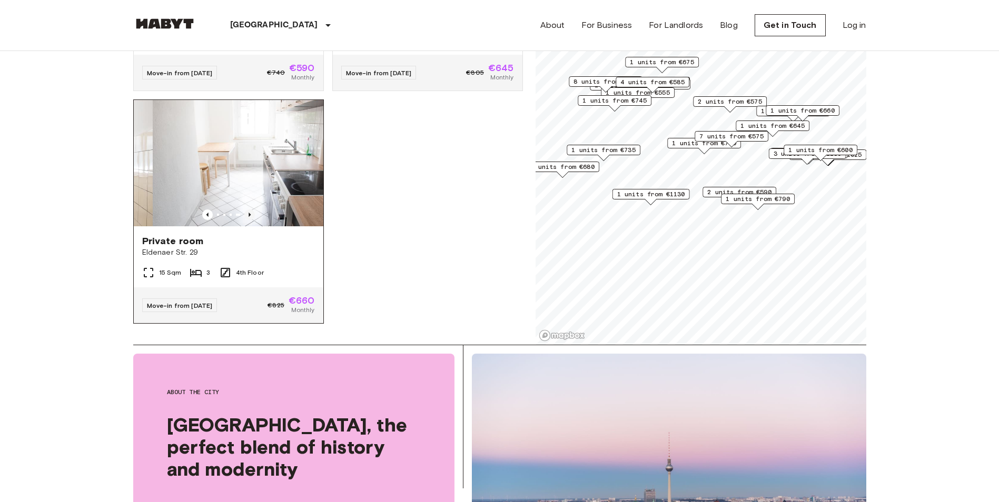
click at [246, 210] on icon "Previous image" at bounding box center [249, 215] width 11 height 11
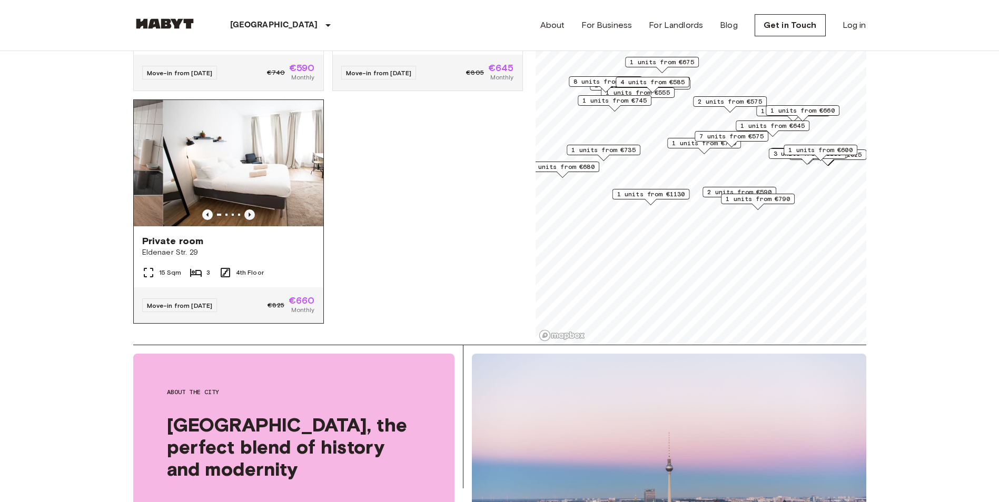
click at [246, 210] on icon "Previous image" at bounding box center [249, 215] width 11 height 11
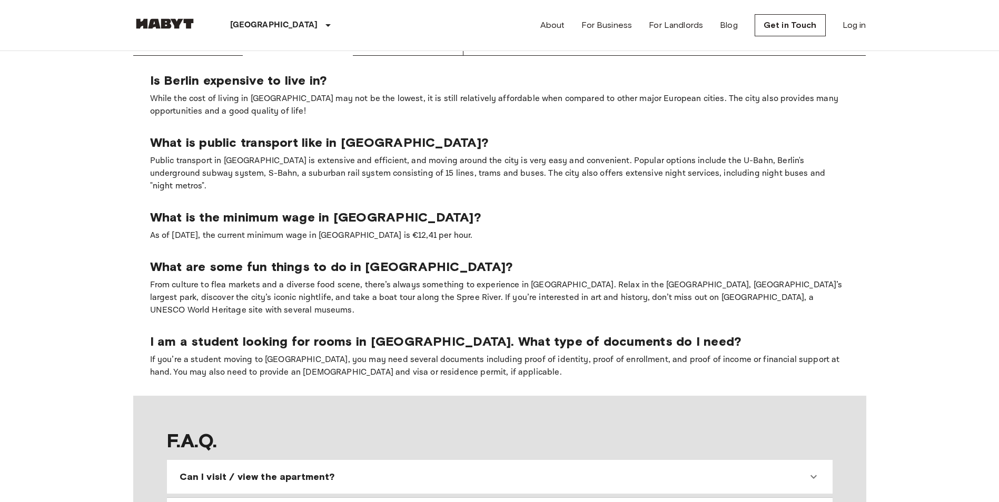
scroll to position [737, 0]
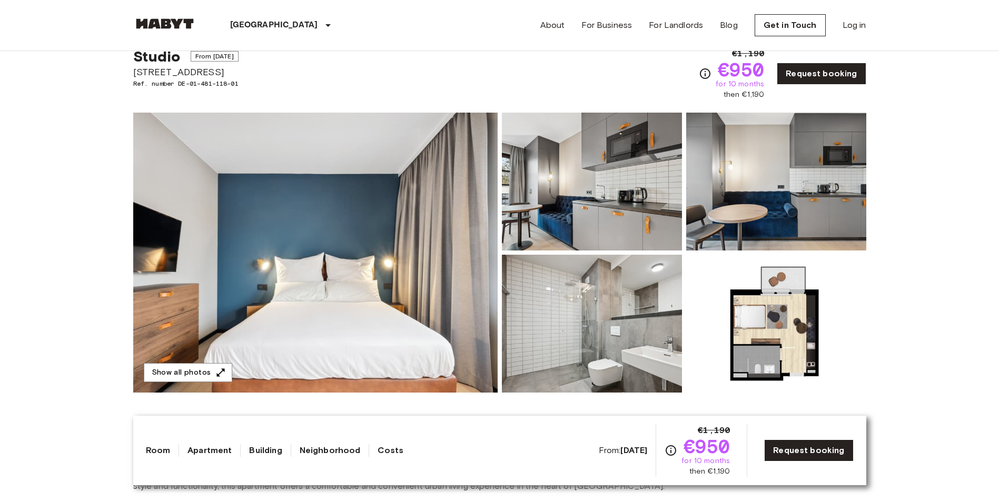
scroll to position [53, 0]
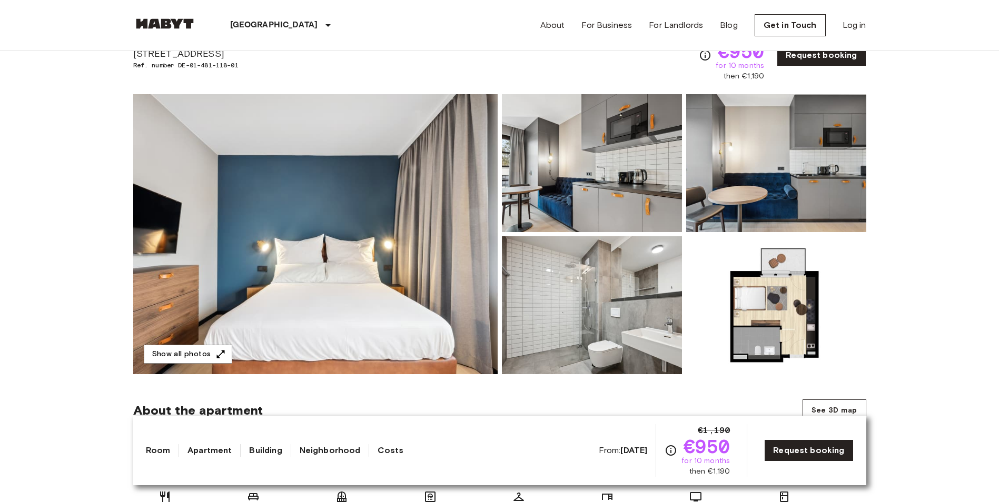
click at [432, 217] on img at bounding box center [315, 234] width 364 height 280
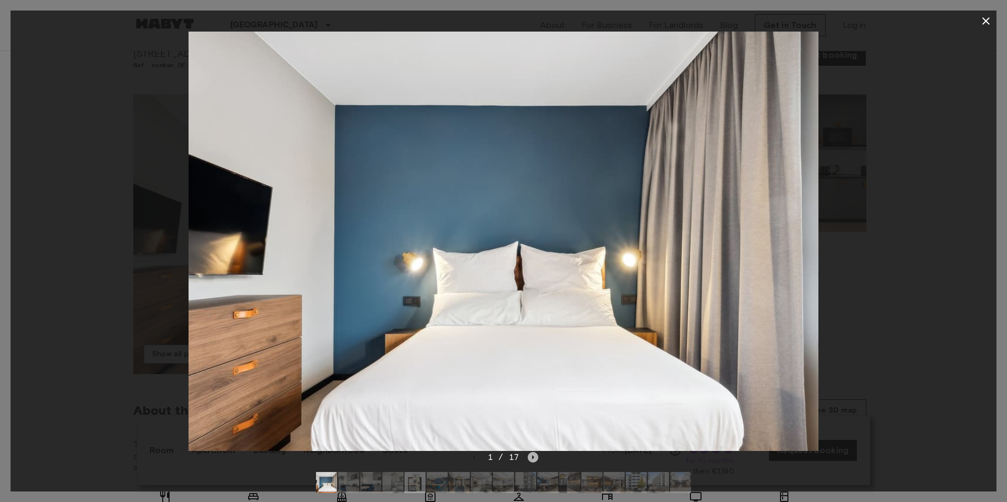
click at [533, 457] on icon "Next image" at bounding box center [533, 457] width 2 height 4
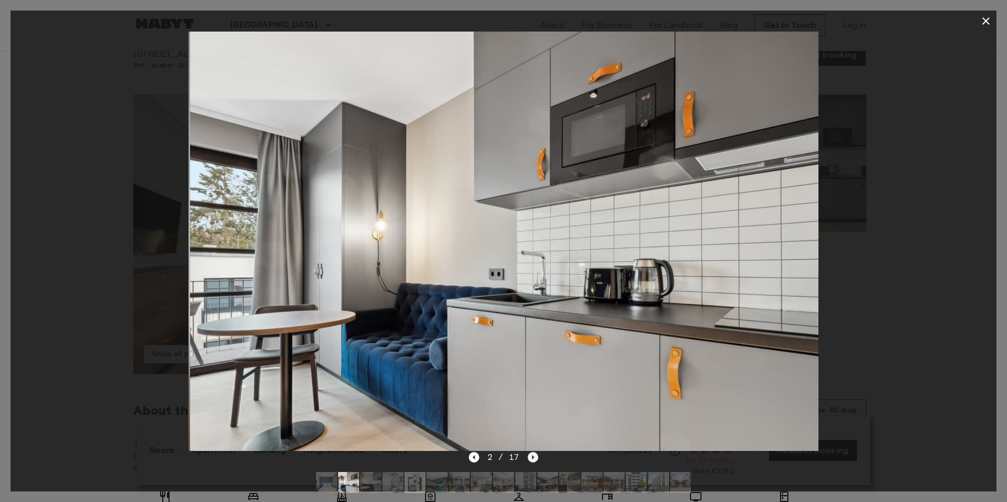
click at [533, 457] on icon "Next image" at bounding box center [533, 457] width 2 height 4
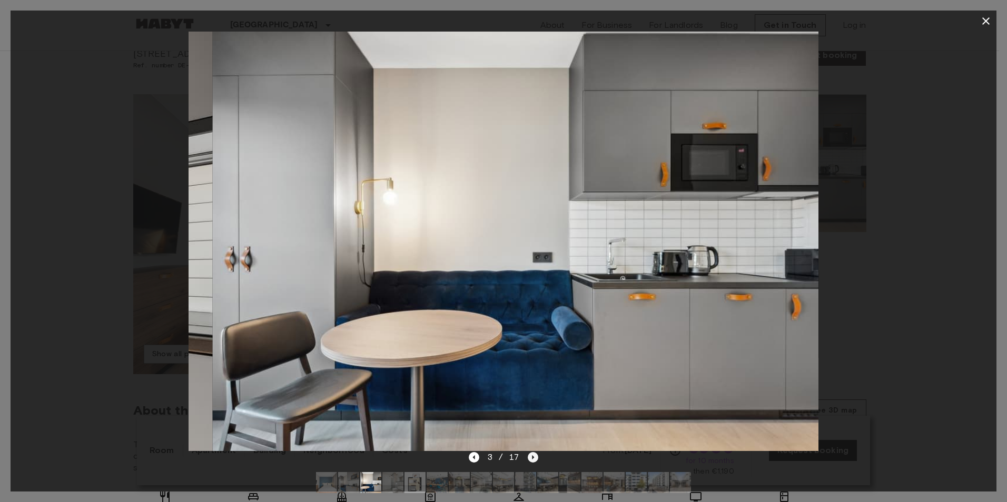
click at [533, 457] on icon "Next image" at bounding box center [533, 457] width 2 height 4
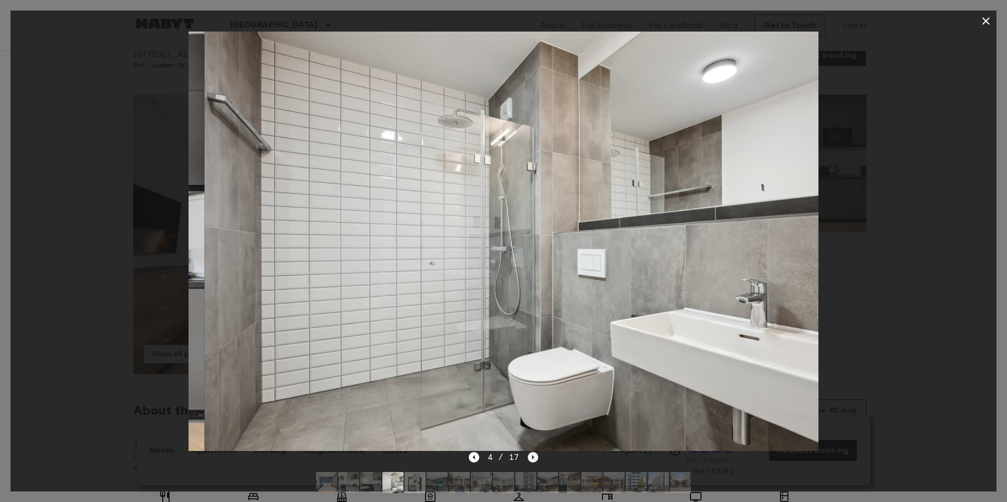
click at [533, 457] on icon "Next image" at bounding box center [533, 457] width 2 height 4
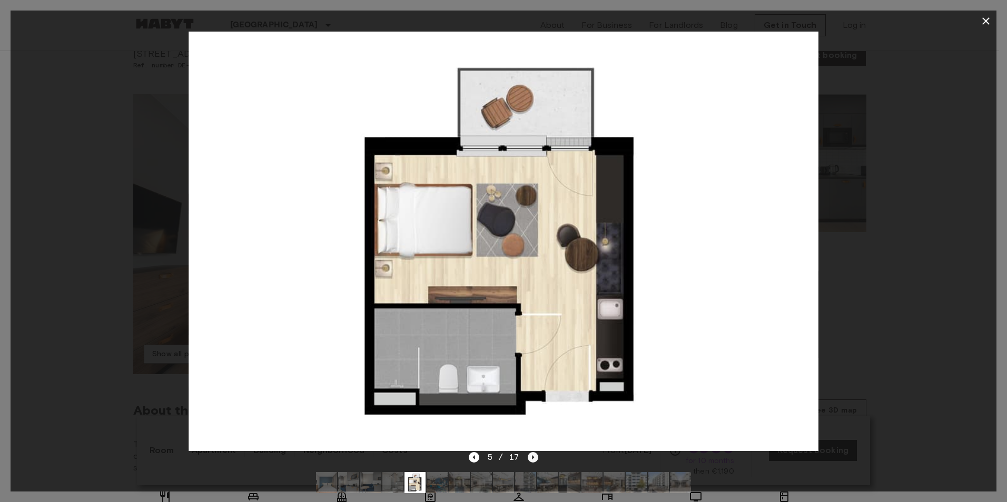
click at [533, 457] on icon "Next image" at bounding box center [533, 457] width 2 height 4
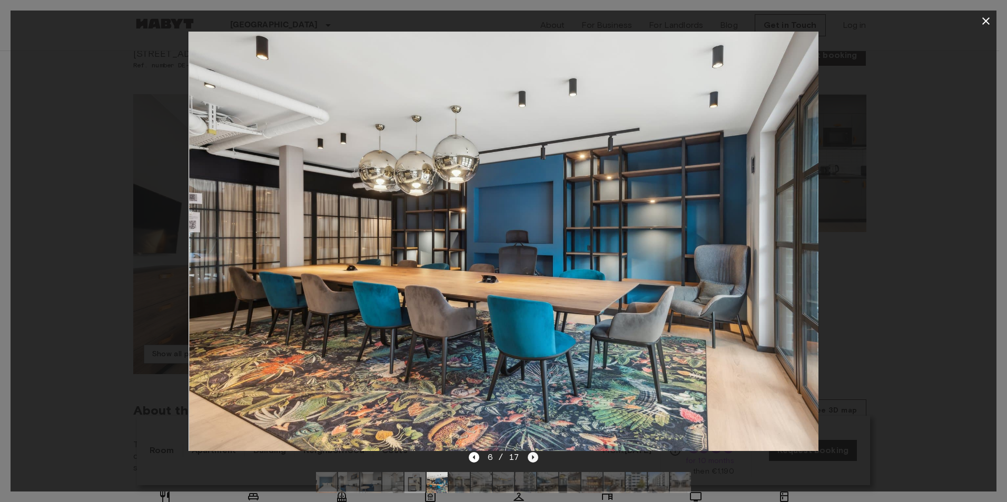
click at [533, 457] on icon "Next image" at bounding box center [533, 457] width 2 height 4
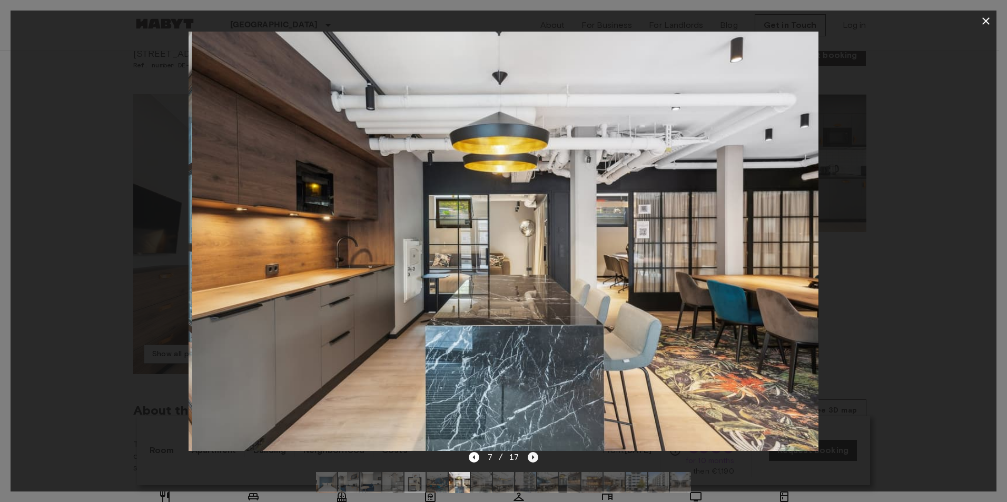
click at [533, 457] on icon "Next image" at bounding box center [533, 457] width 2 height 4
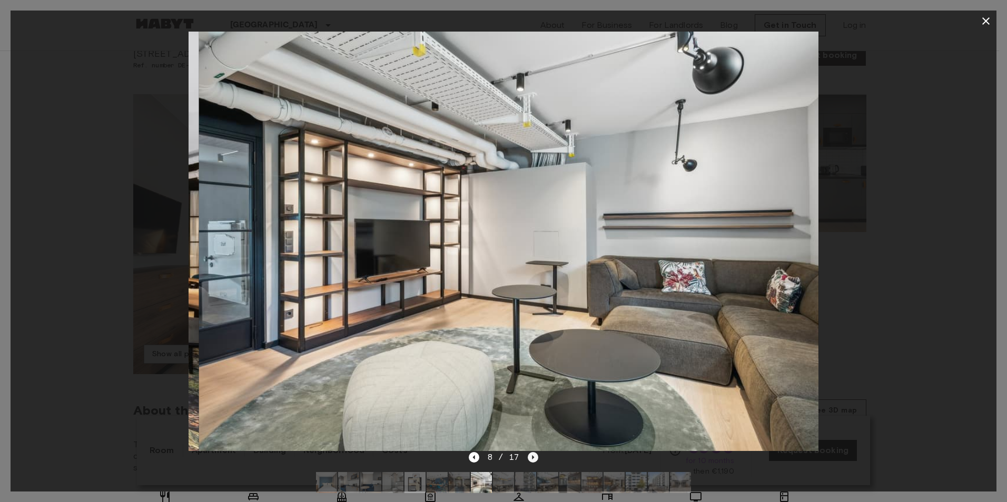
click at [533, 457] on icon "Next image" at bounding box center [533, 457] width 2 height 4
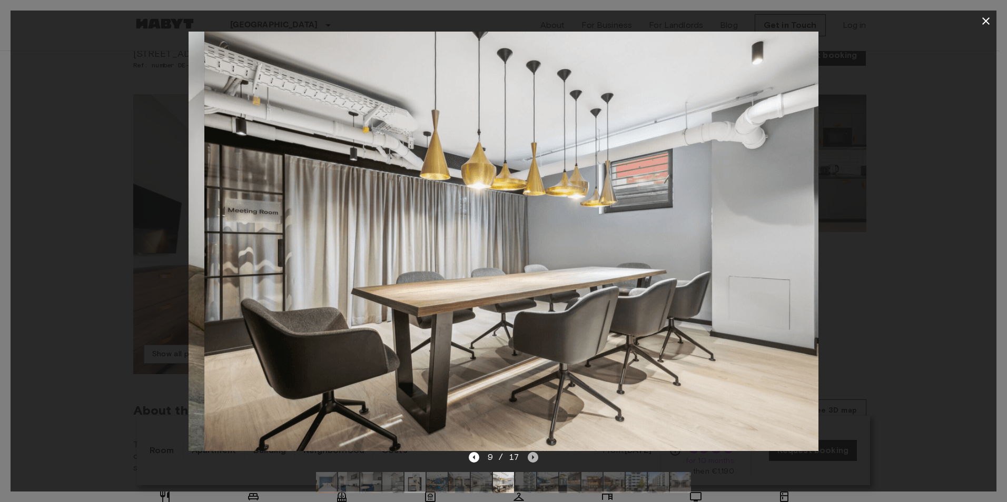
click at [533, 457] on icon "Next image" at bounding box center [533, 457] width 2 height 4
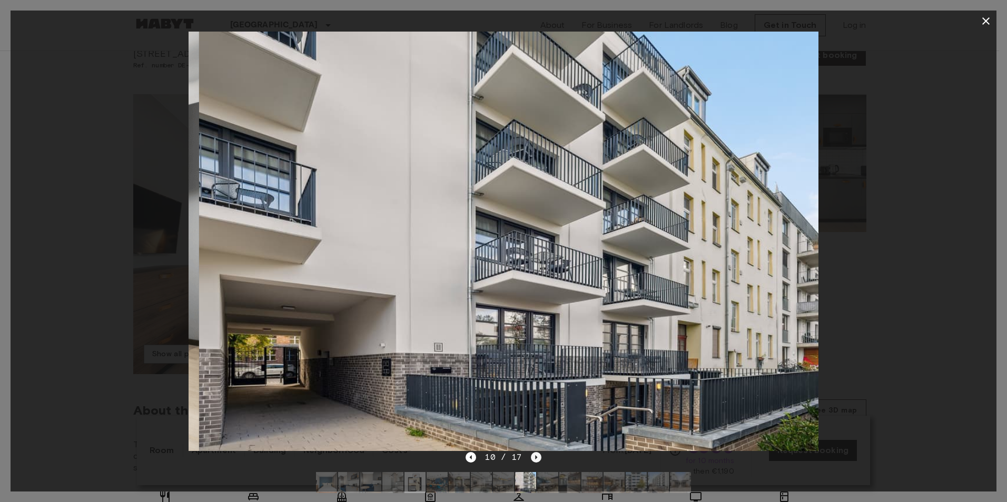
click at [533, 457] on icon "Next image" at bounding box center [536, 457] width 11 height 11
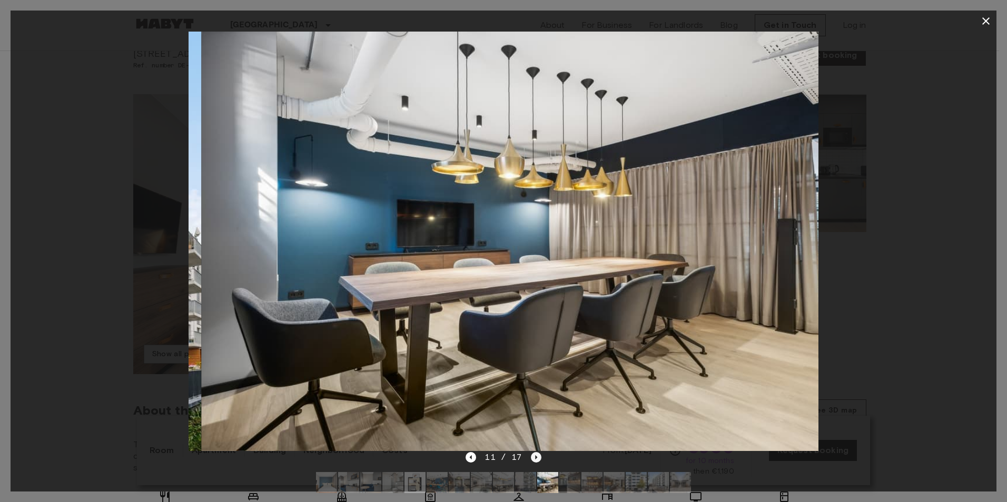
click at [533, 457] on icon "Next image" at bounding box center [536, 457] width 11 height 11
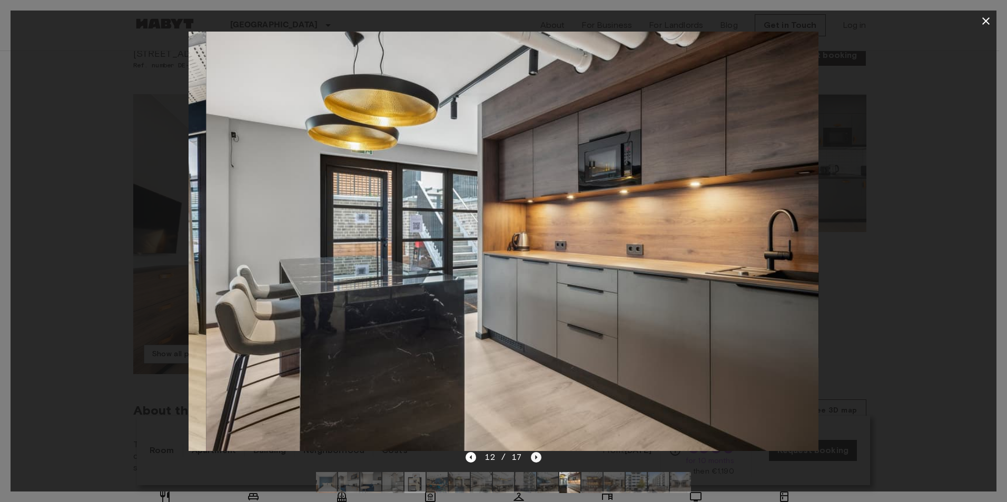
click at [533, 457] on icon "Next image" at bounding box center [536, 457] width 11 height 11
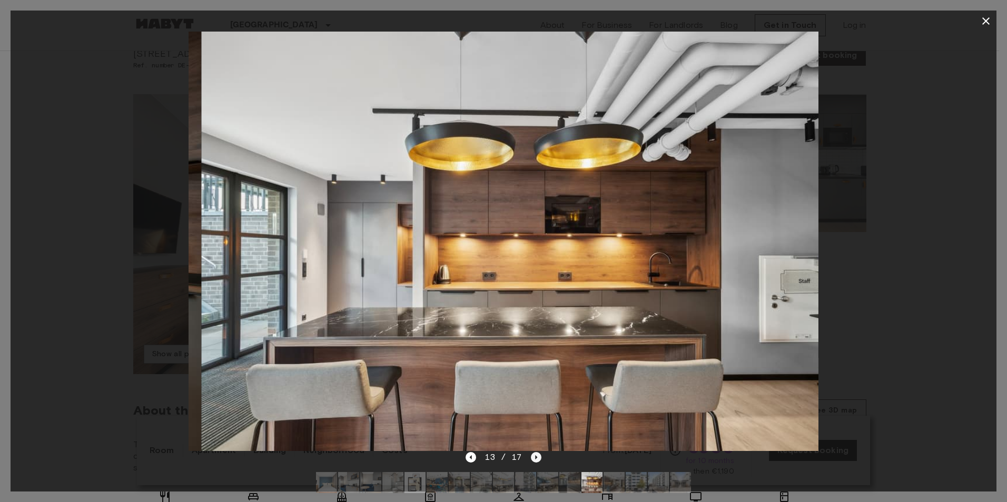
click at [533, 457] on icon "Next image" at bounding box center [536, 457] width 11 height 11
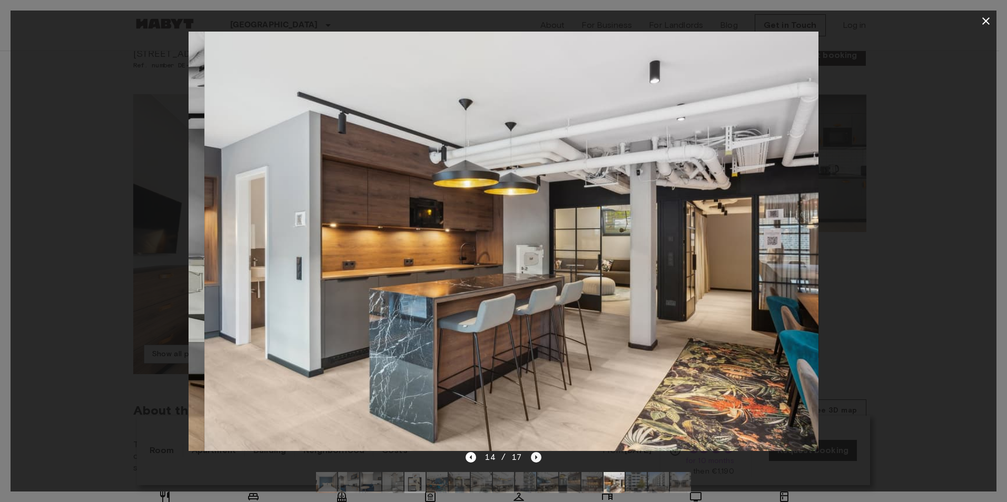
click at [533, 457] on icon "Next image" at bounding box center [536, 457] width 11 height 11
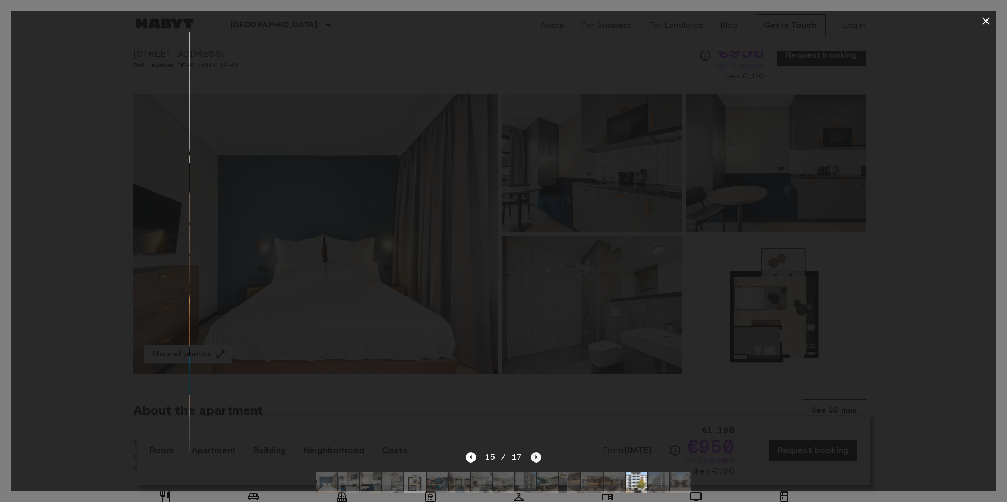
click at [533, 457] on icon "Next image" at bounding box center [536, 457] width 11 height 11
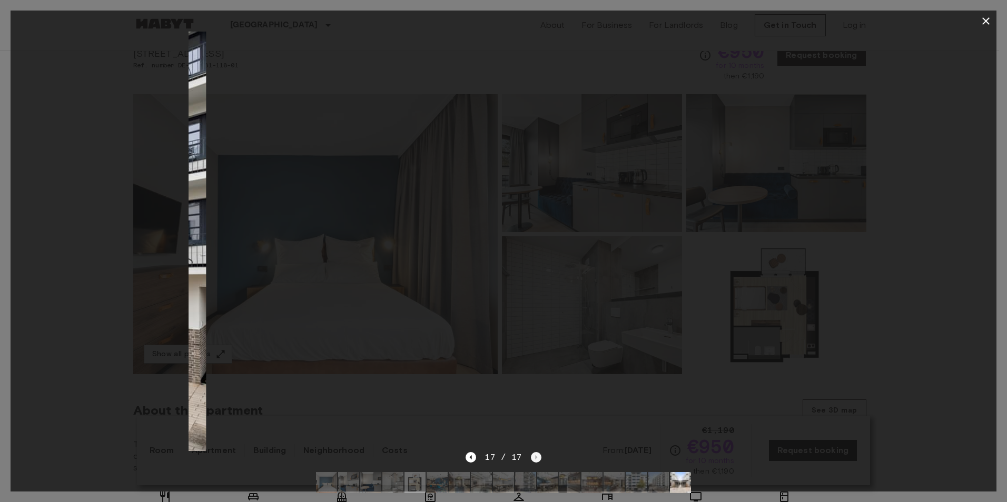
click at [533, 457] on div "17 / 17" at bounding box center [502, 457] width 75 height 13
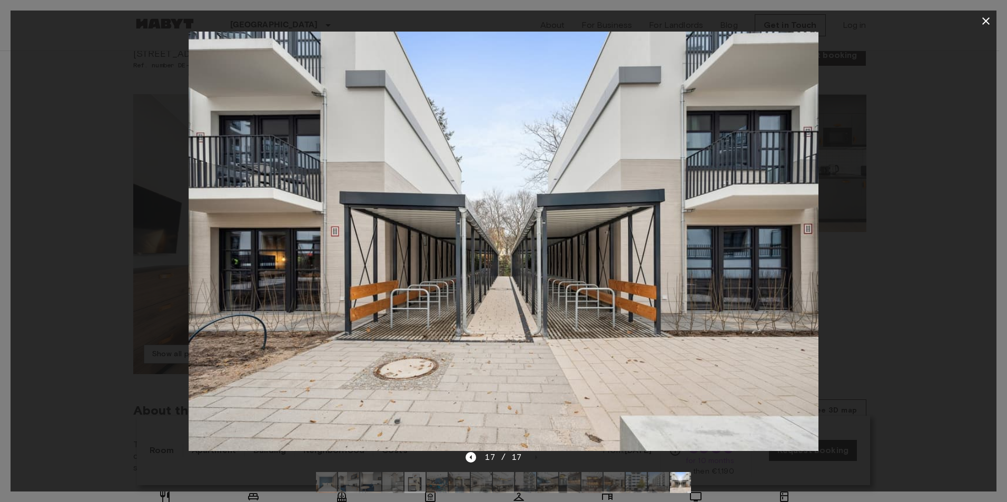
click at [871, 121] on div at bounding box center [504, 242] width 986 height 420
click at [987, 20] on icon "button" at bounding box center [985, 20] width 7 height 7
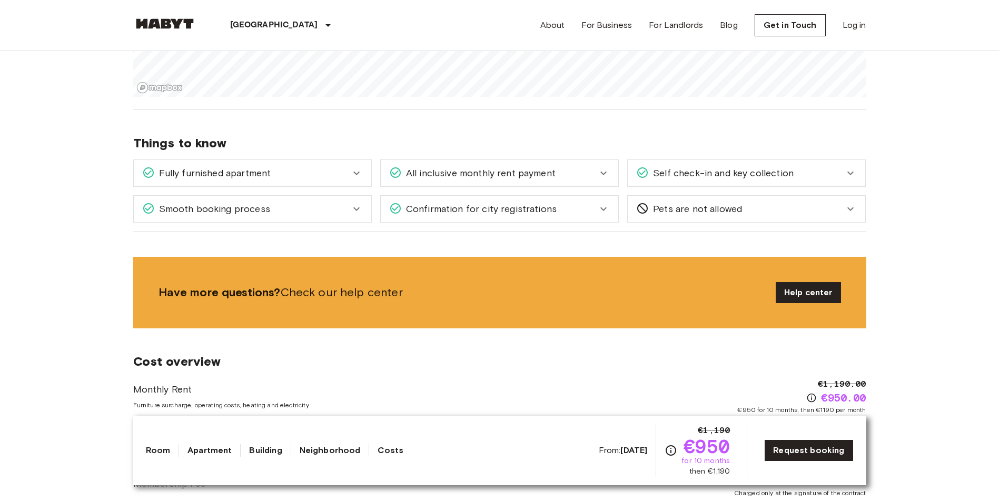
scroll to position [1211, 0]
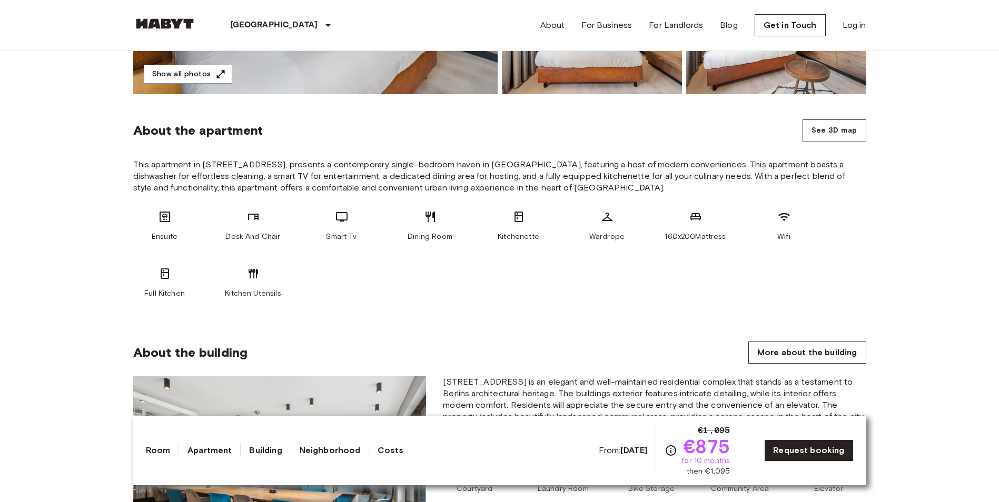
scroll to position [478, 0]
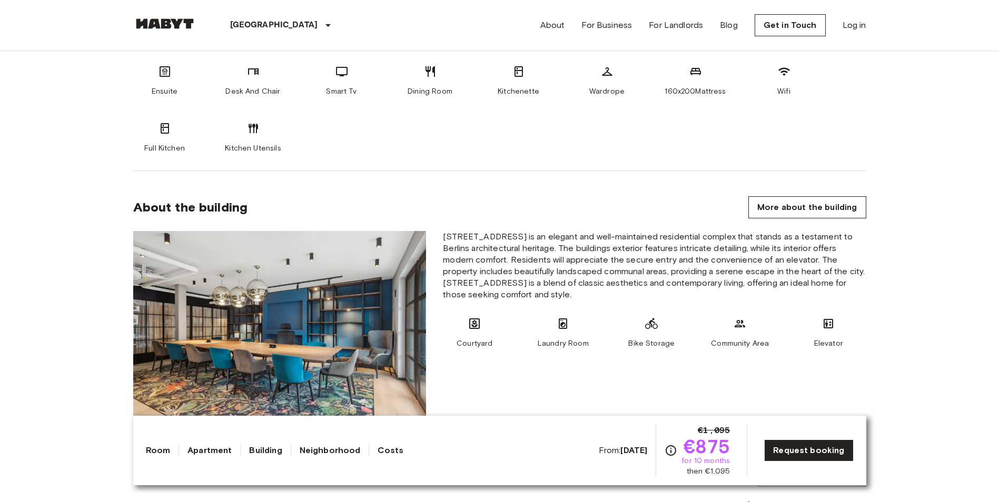
click at [392, 299] on img at bounding box center [279, 328] width 293 height 195
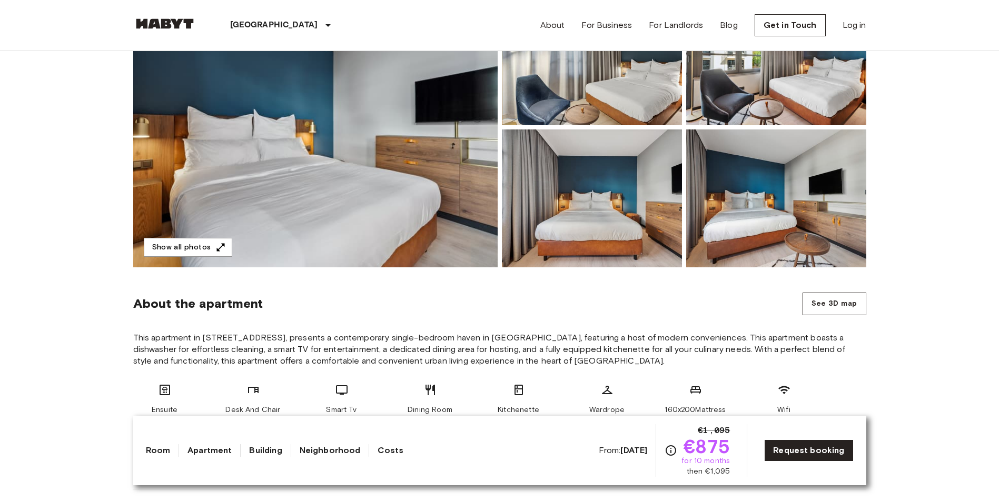
scroll to position [110, 0]
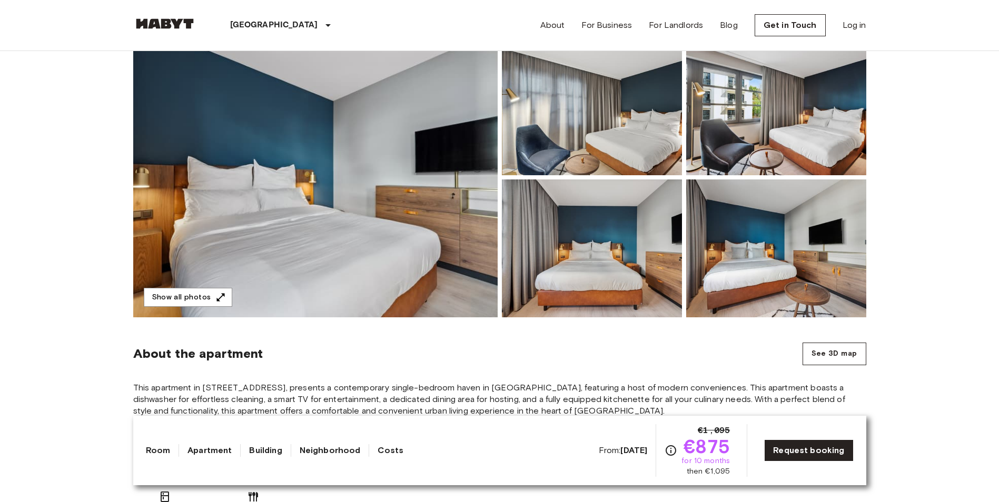
click at [395, 276] on img at bounding box center [315, 177] width 364 height 280
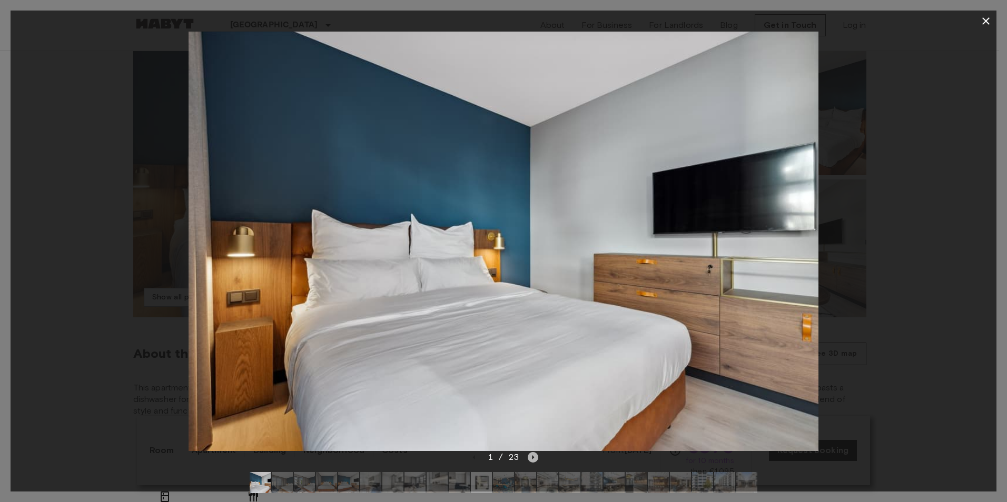
click at [529, 454] on icon "Next image" at bounding box center [532, 457] width 11 height 11
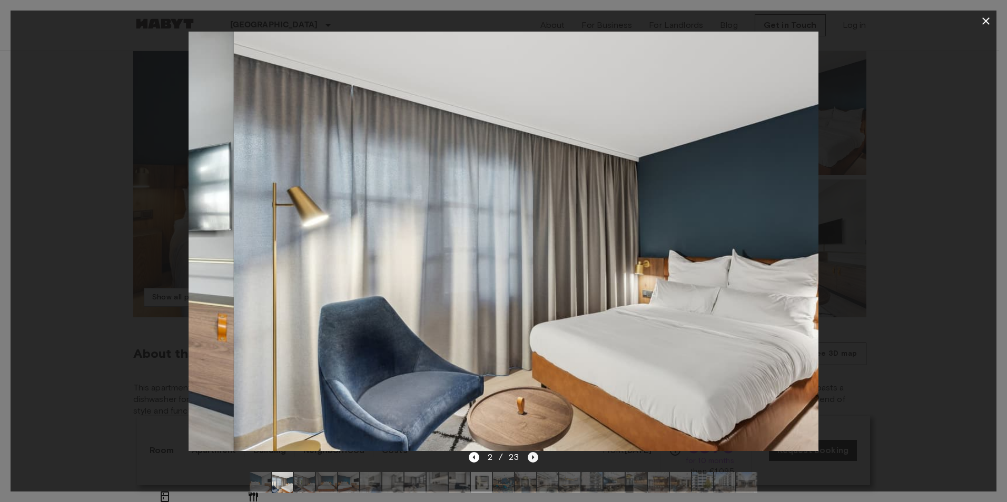
click at [529, 454] on icon "Next image" at bounding box center [532, 457] width 11 height 11
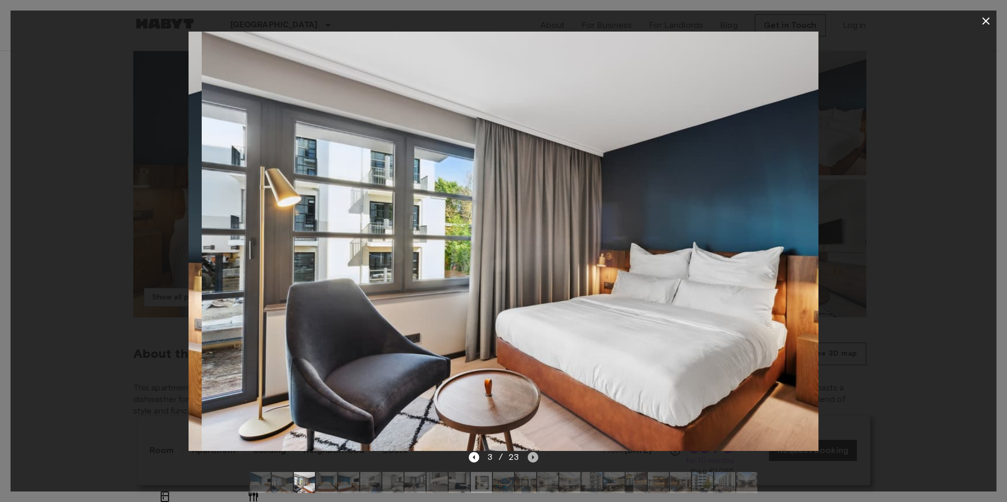
click at [529, 454] on icon "Next image" at bounding box center [532, 457] width 11 height 11
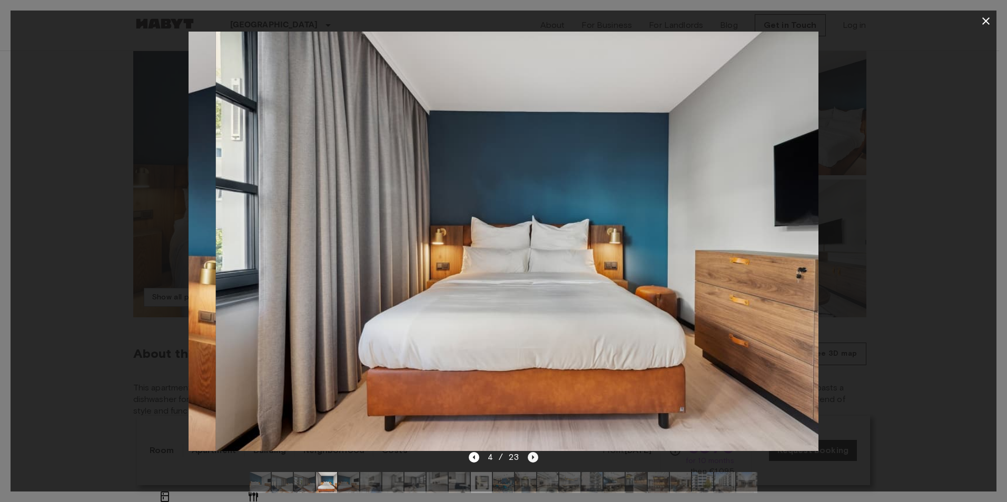
click at [529, 454] on icon "Next image" at bounding box center [532, 457] width 11 height 11
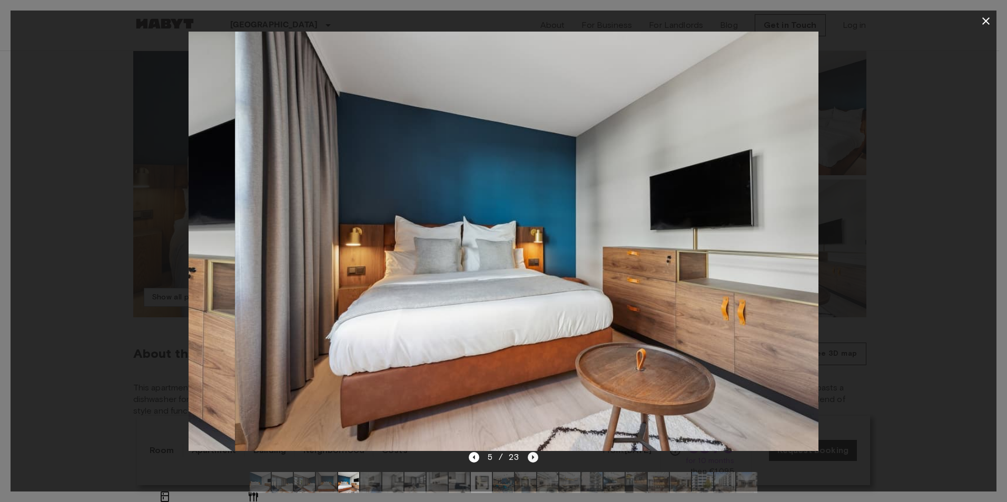
click at [529, 454] on icon "Next image" at bounding box center [532, 457] width 11 height 11
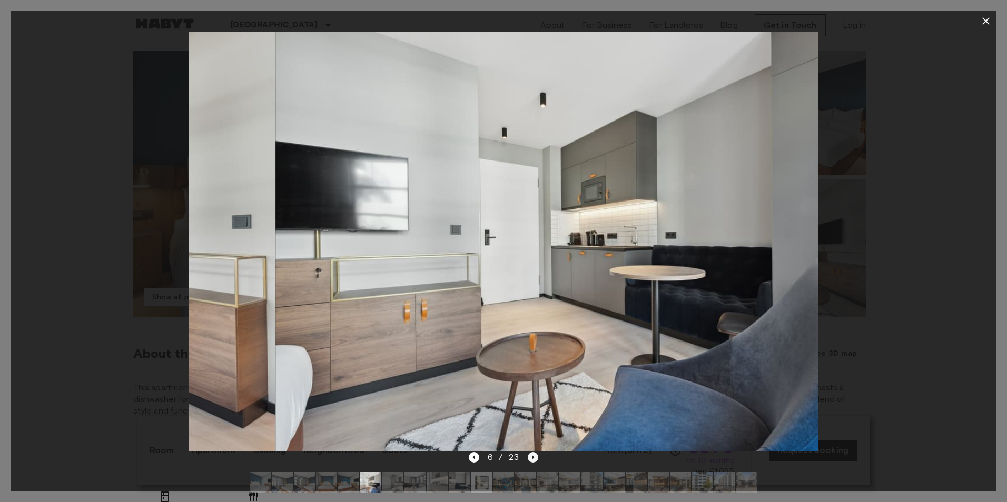
click at [529, 454] on icon "Next image" at bounding box center [532, 457] width 11 height 11
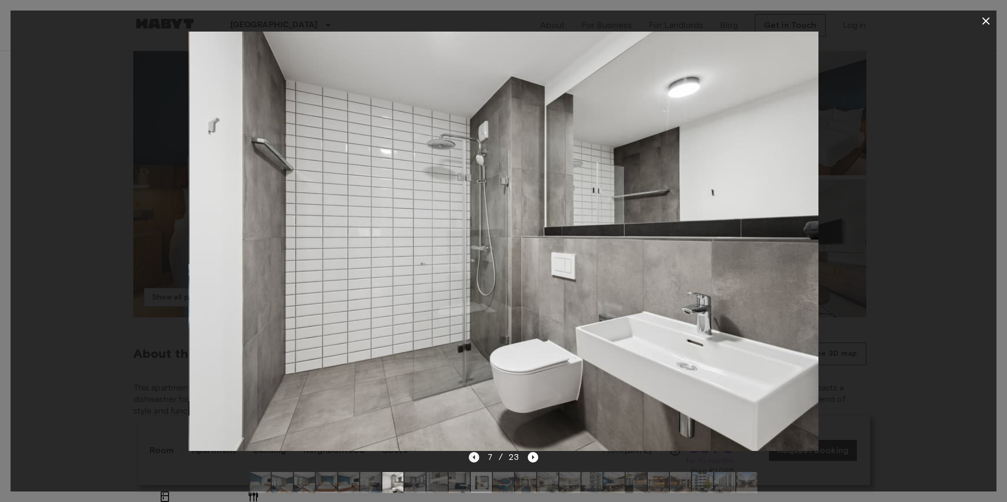
click at [472, 462] on icon "Previous image" at bounding box center [474, 457] width 11 height 11
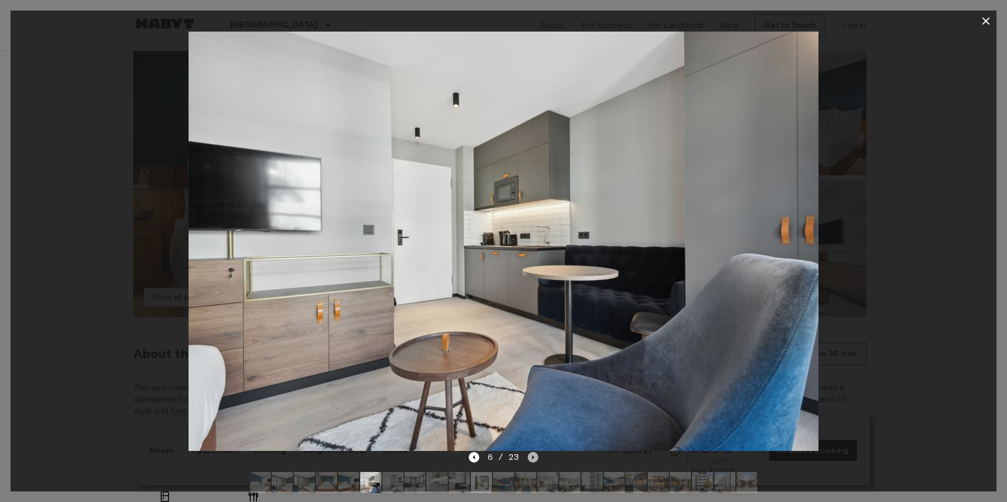
click at [530, 455] on icon "Next image" at bounding box center [532, 457] width 11 height 11
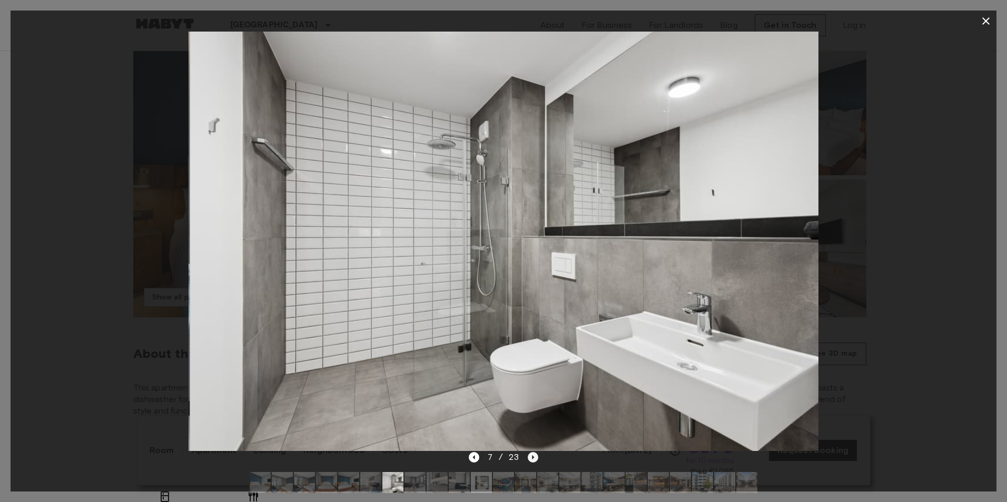
click at [531, 455] on icon "Next image" at bounding box center [532, 457] width 11 height 11
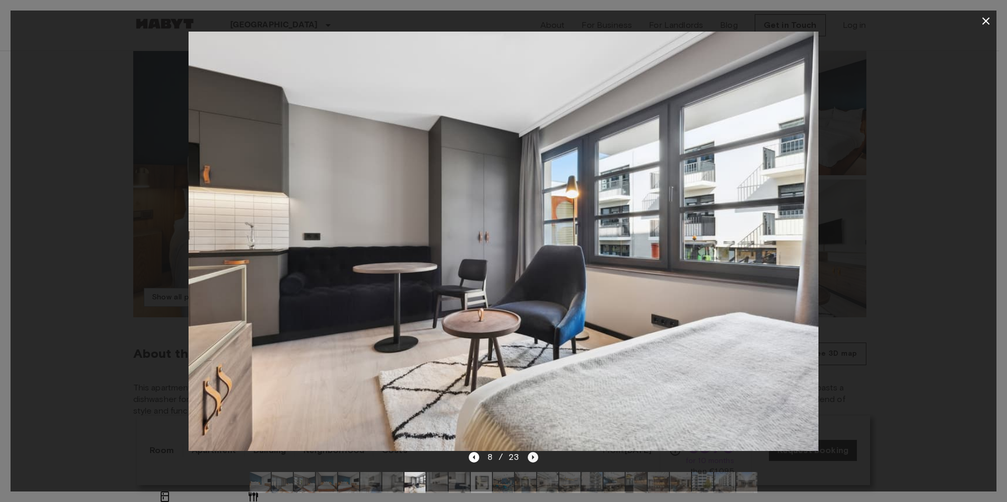
click at [532, 454] on icon "Next image" at bounding box center [532, 457] width 11 height 11
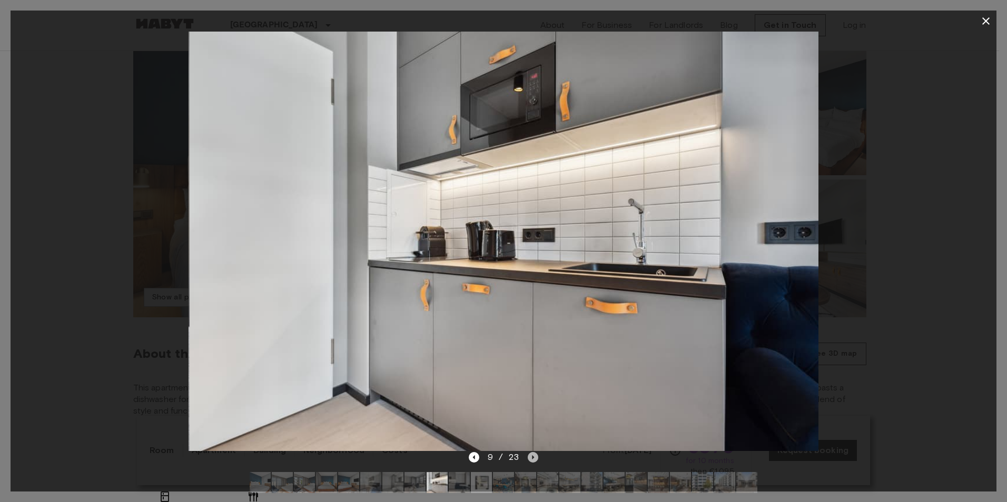
click at [532, 454] on icon "Next image" at bounding box center [532, 457] width 11 height 11
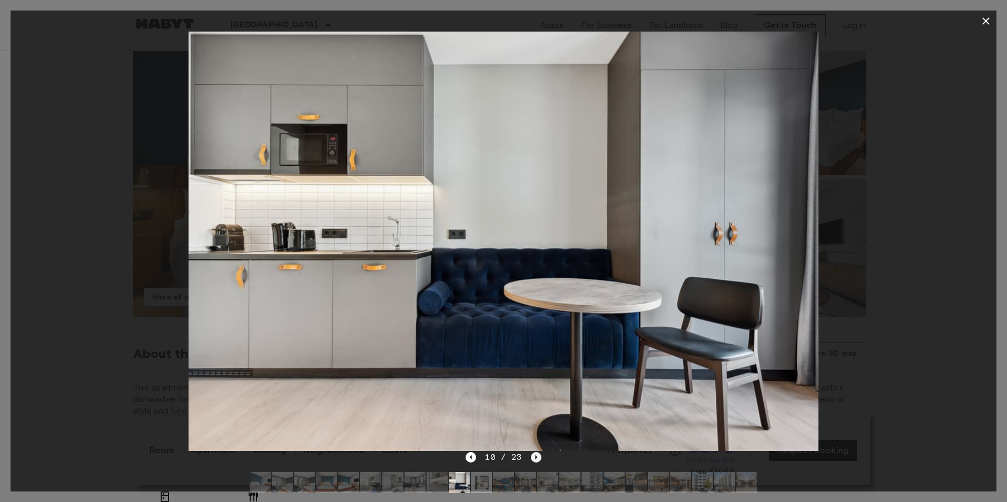
click at [532, 454] on icon "Next image" at bounding box center [536, 457] width 11 height 11
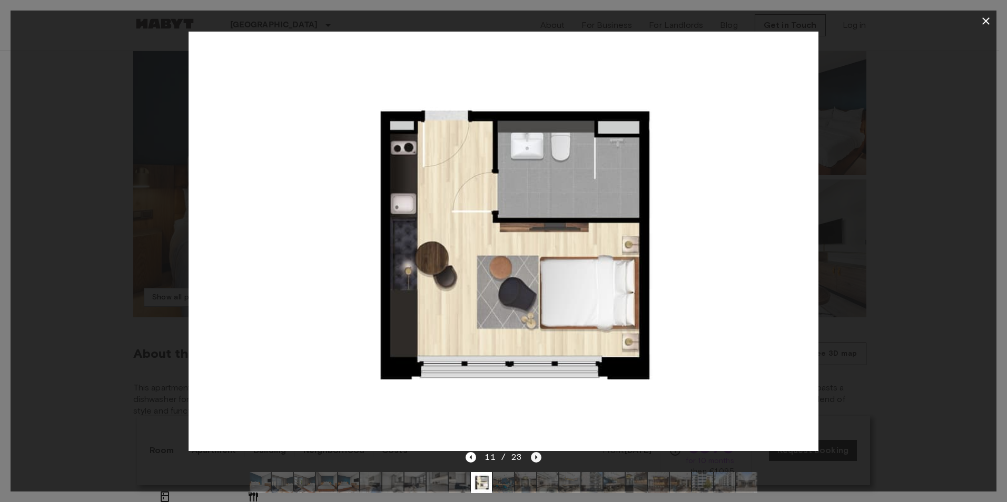
click at [532, 454] on icon "Next image" at bounding box center [536, 457] width 11 height 11
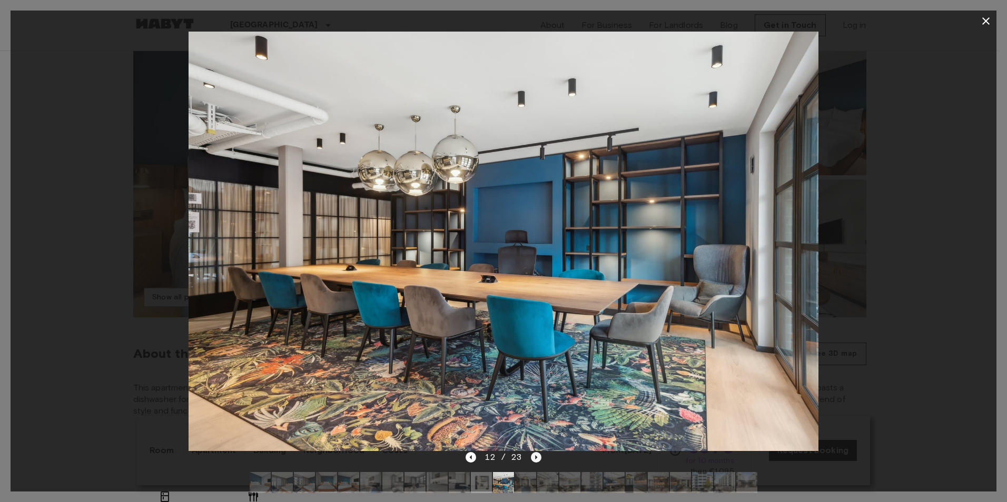
click at [534, 453] on icon "Next image" at bounding box center [536, 457] width 11 height 11
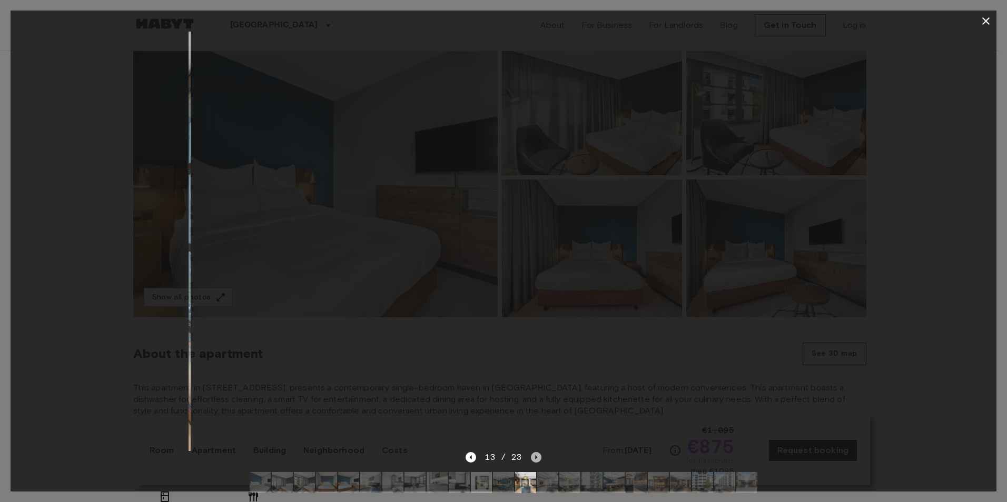
click at [534, 453] on icon "Next image" at bounding box center [536, 457] width 11 height 11
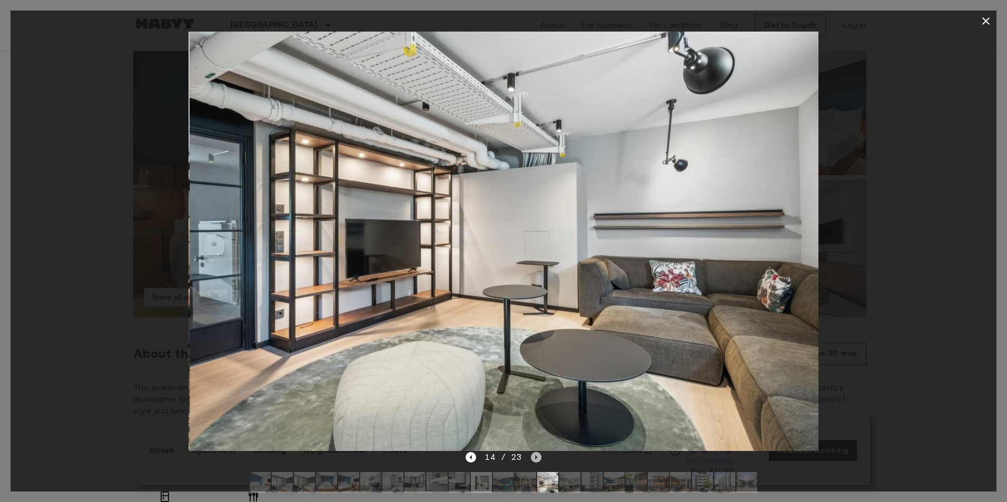
click at [534, 453] on icon "Next image" at bounding box center [536, 457] width 11 height 11
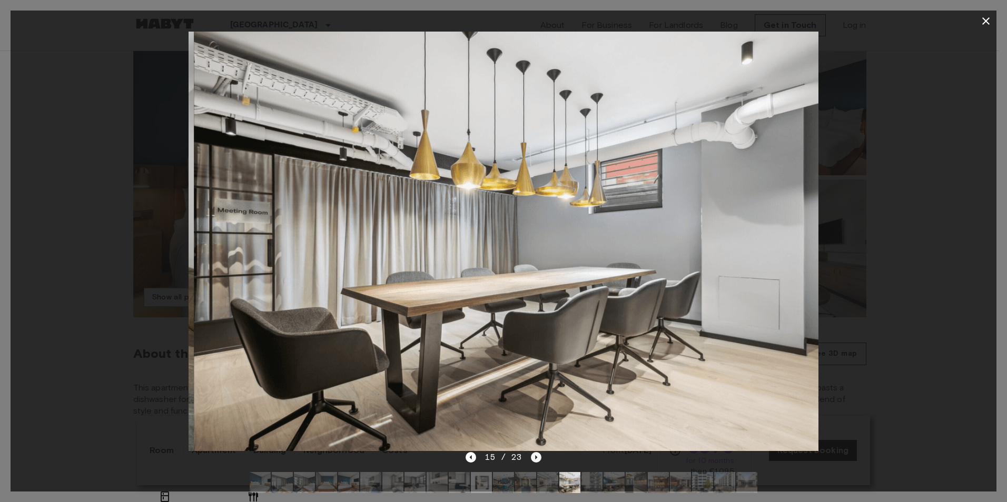
click at [534, 453] on icon "Next image" at bounding box center [536, 457] width 11 height 11
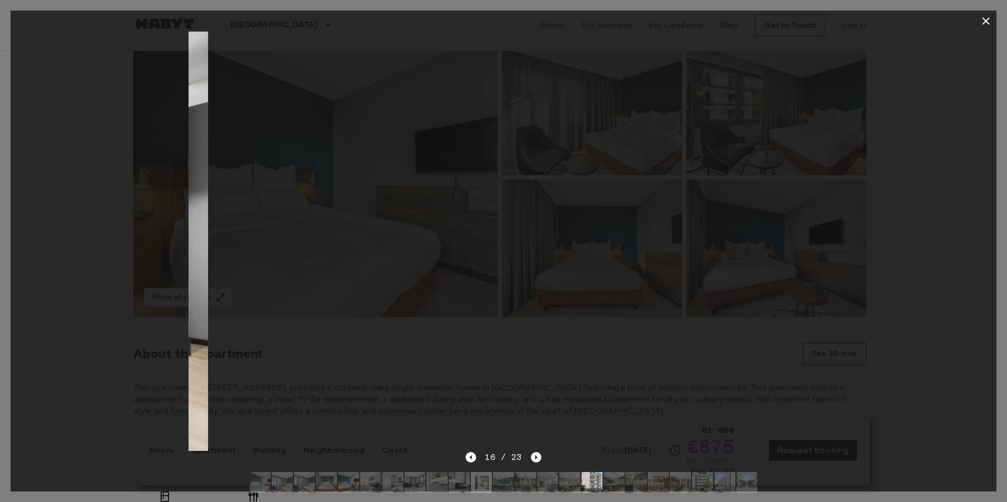
click at [534, 453] on icon "Next image" at bounding box center [536, 457] width 11 height 11
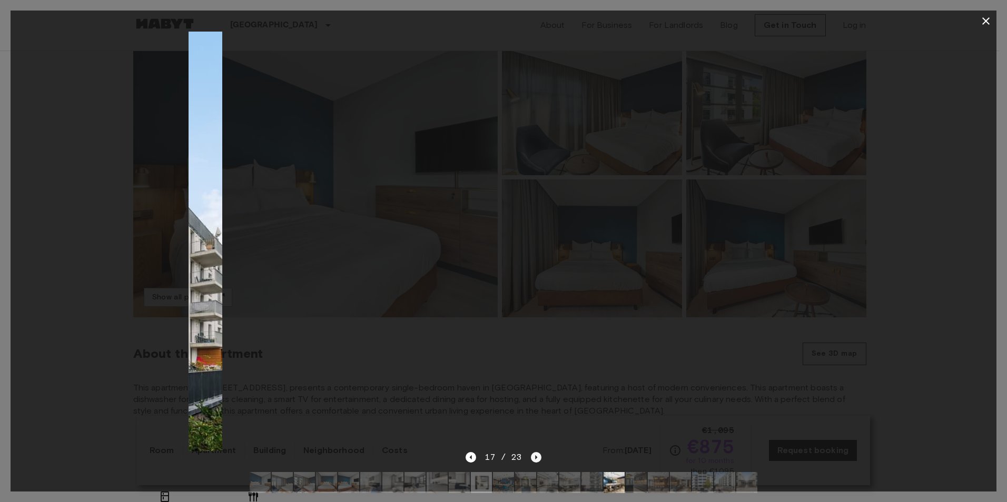
click at [534, 453] on icon "Next image" at bounding box center [536, 457] width 11 height 11
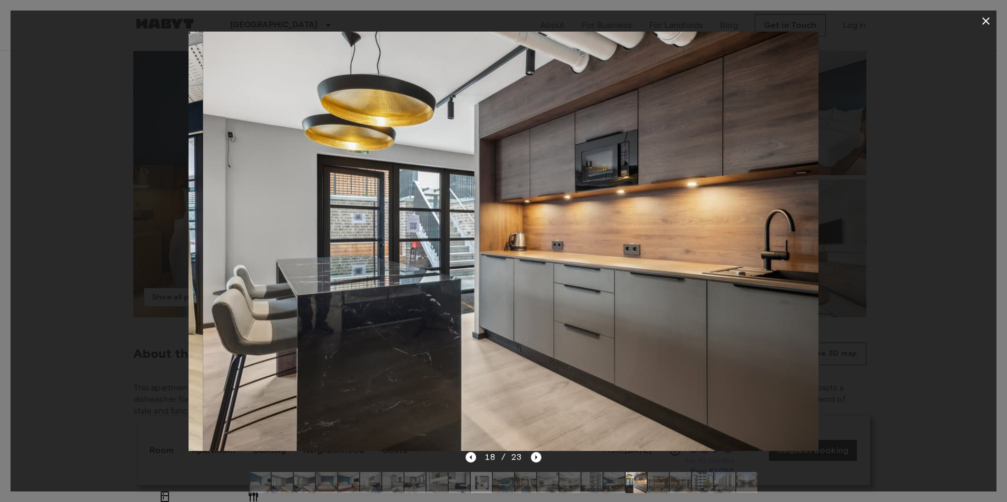
click at [307, 486] on img at bounding box center [304, 482] width 21 height 21
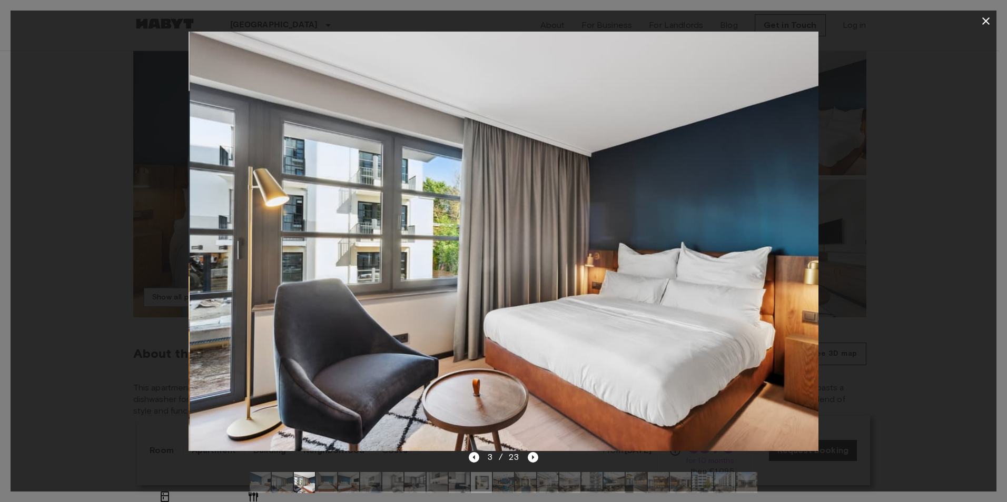
click at [283, 489] on img at bounding box center [282, 482] width 21 height 21
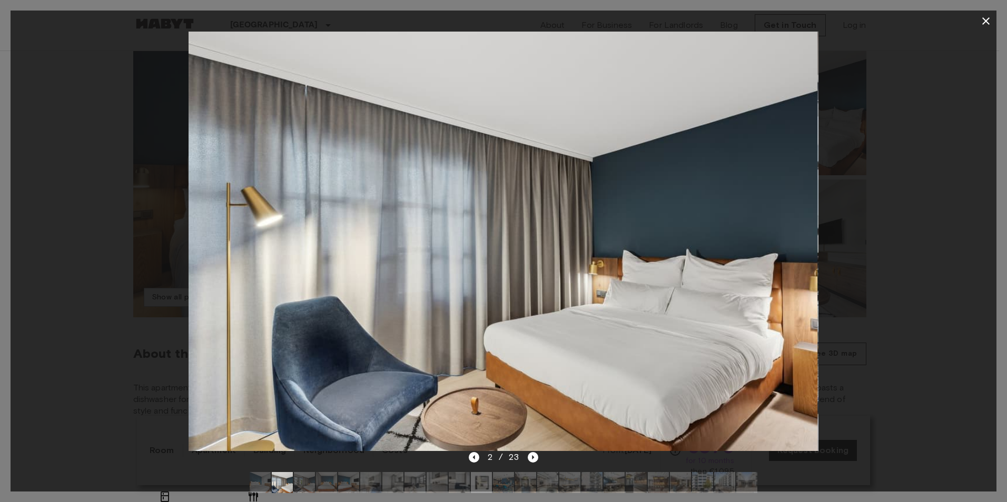
click at [346, 481] on img at bounding box center [348, 482] width 21 height 21
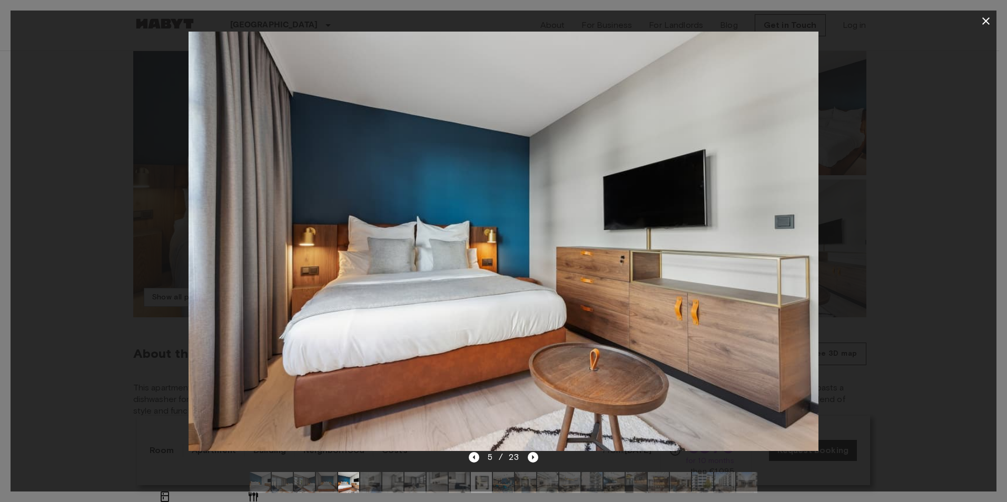
click at [373, 479] on img at bounding box center [370, 482] width 21 height 21
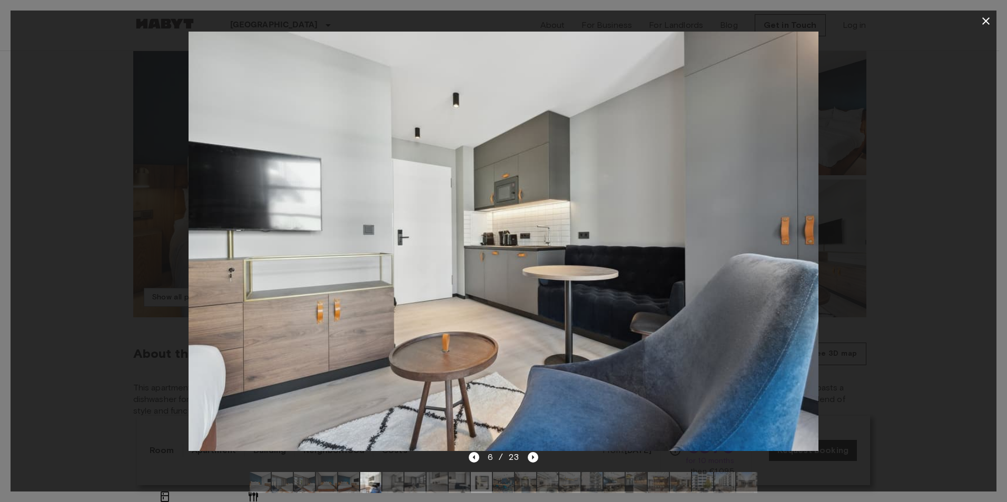
click at [391, 479] on img at bounding box center [392, 482] width 21 height 21
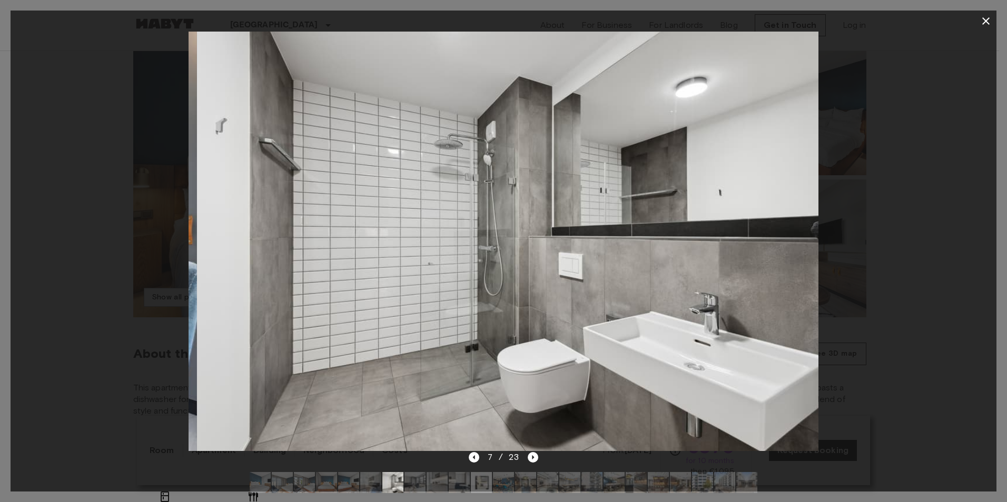
click at [409, 479] on img at bounding box center [414, 482] width 21 height 21
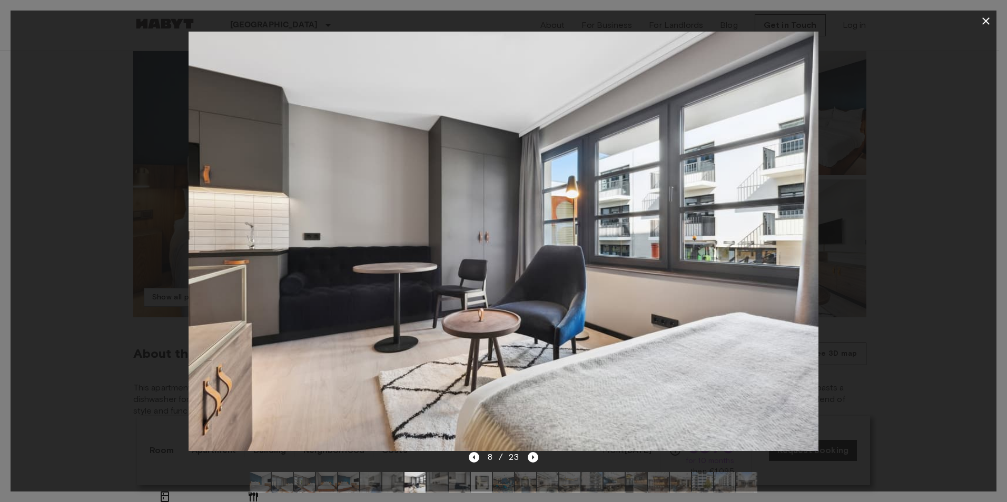
click at [989, 26] on icon "button" at bounding box center [985, 21] width 13 height 13
